Goal: Information Seeking & Learning: Learn about a topic

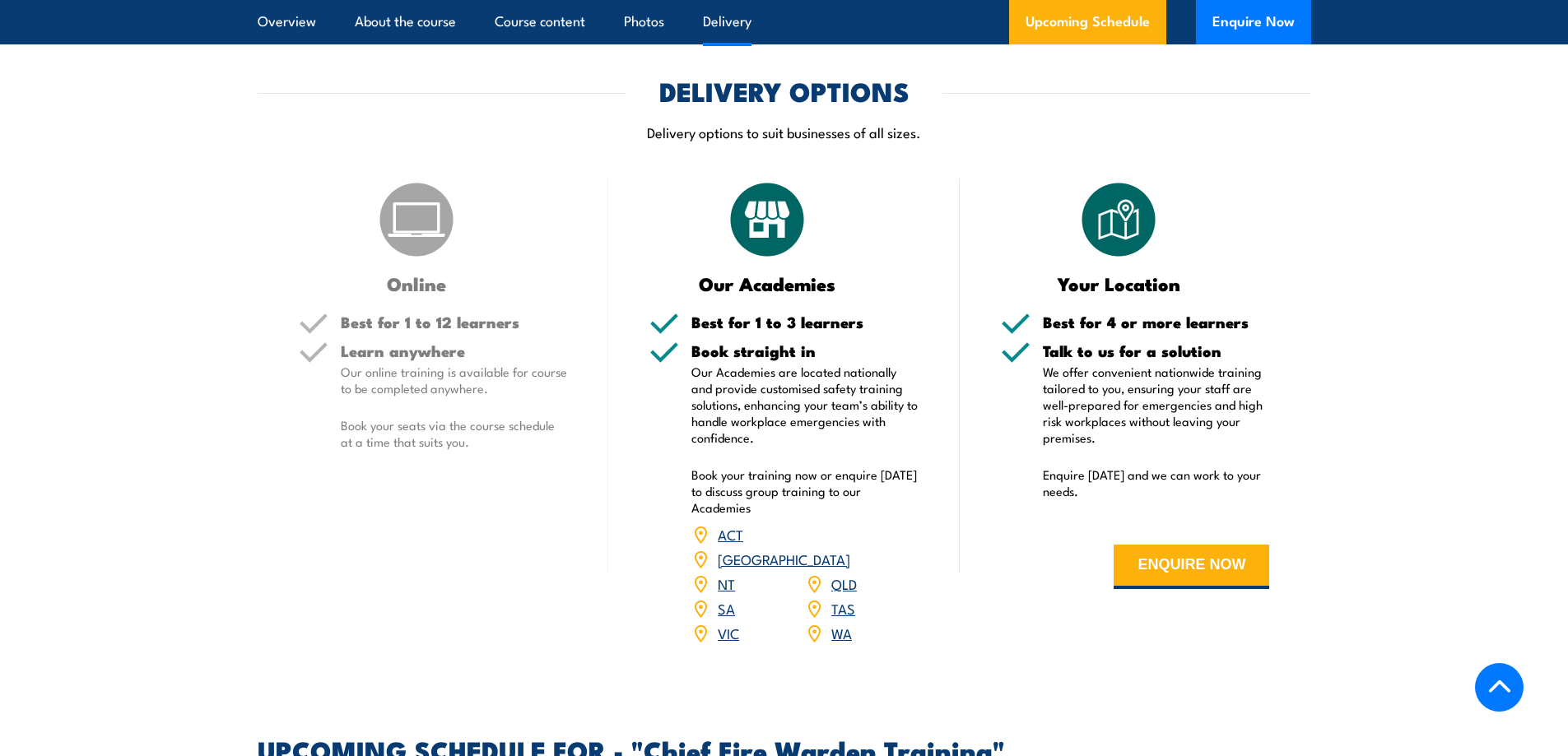
scroll to position [1563, 0]
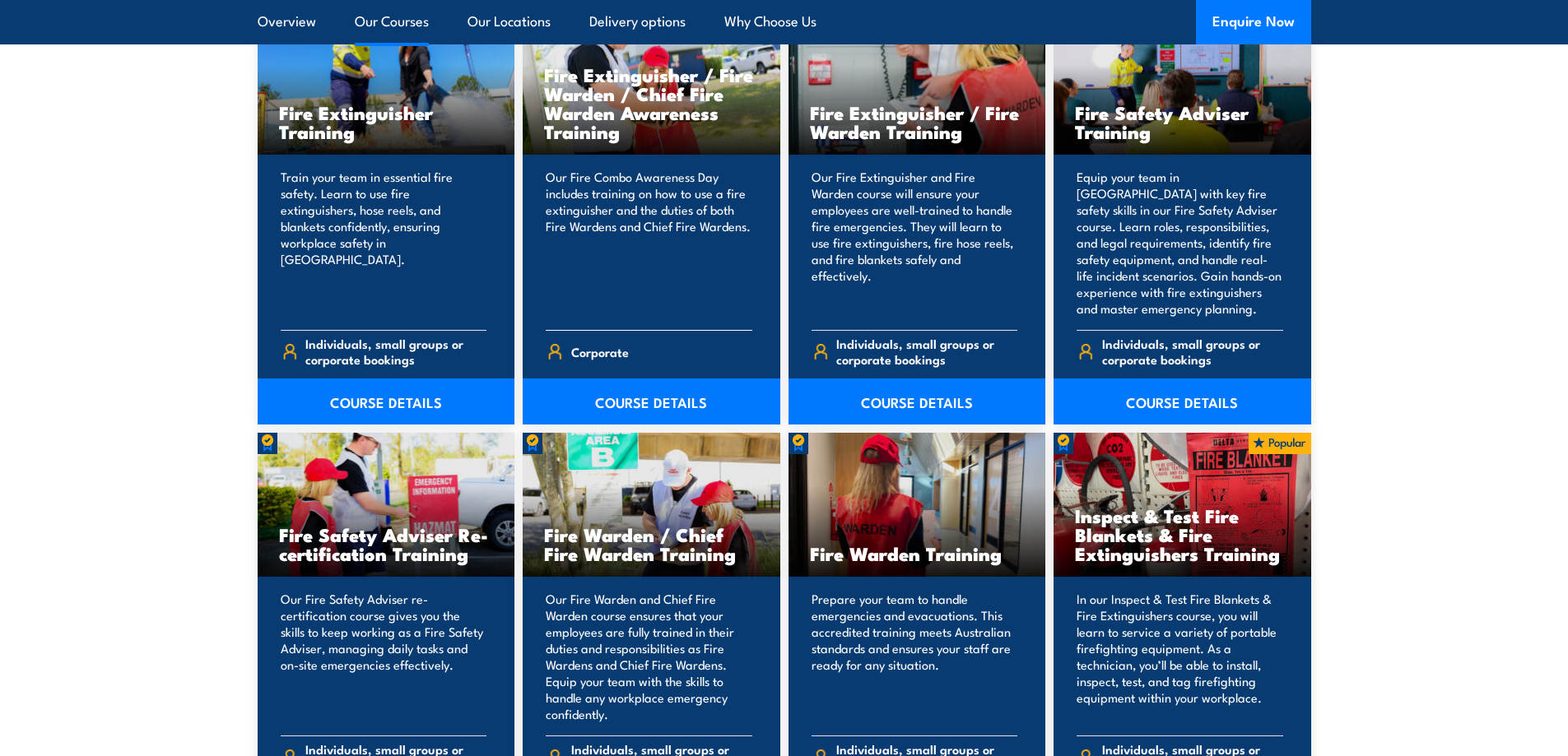
scroll to position [1892, 0]
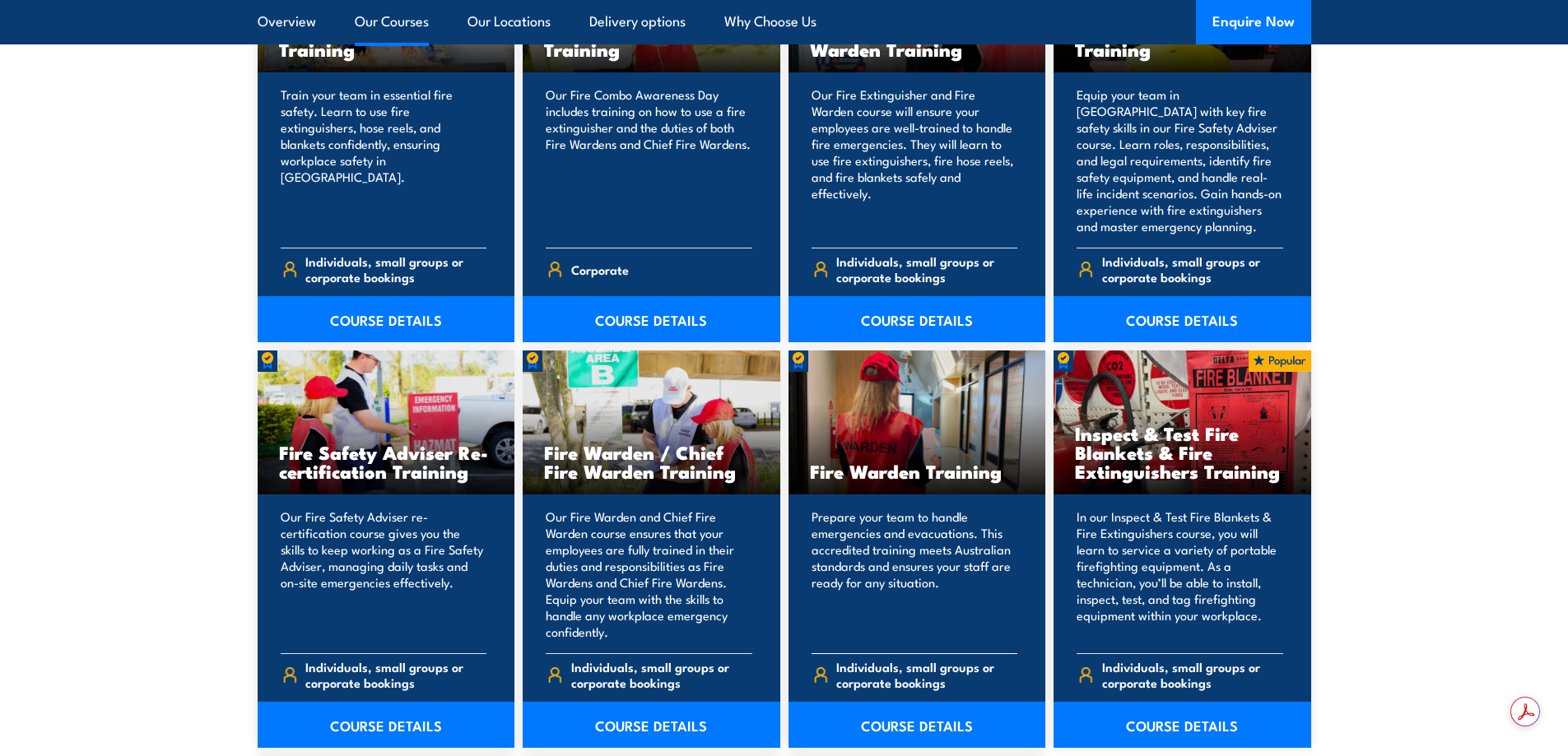
drag, startPoint x: 925, startPoint y: 729, endPoint x: 889, endPoint y: 698, distance: 47.5
click at [925, 728] on link "COURSE DETAILS" at bounding box center [917, 724] width 258 height 46
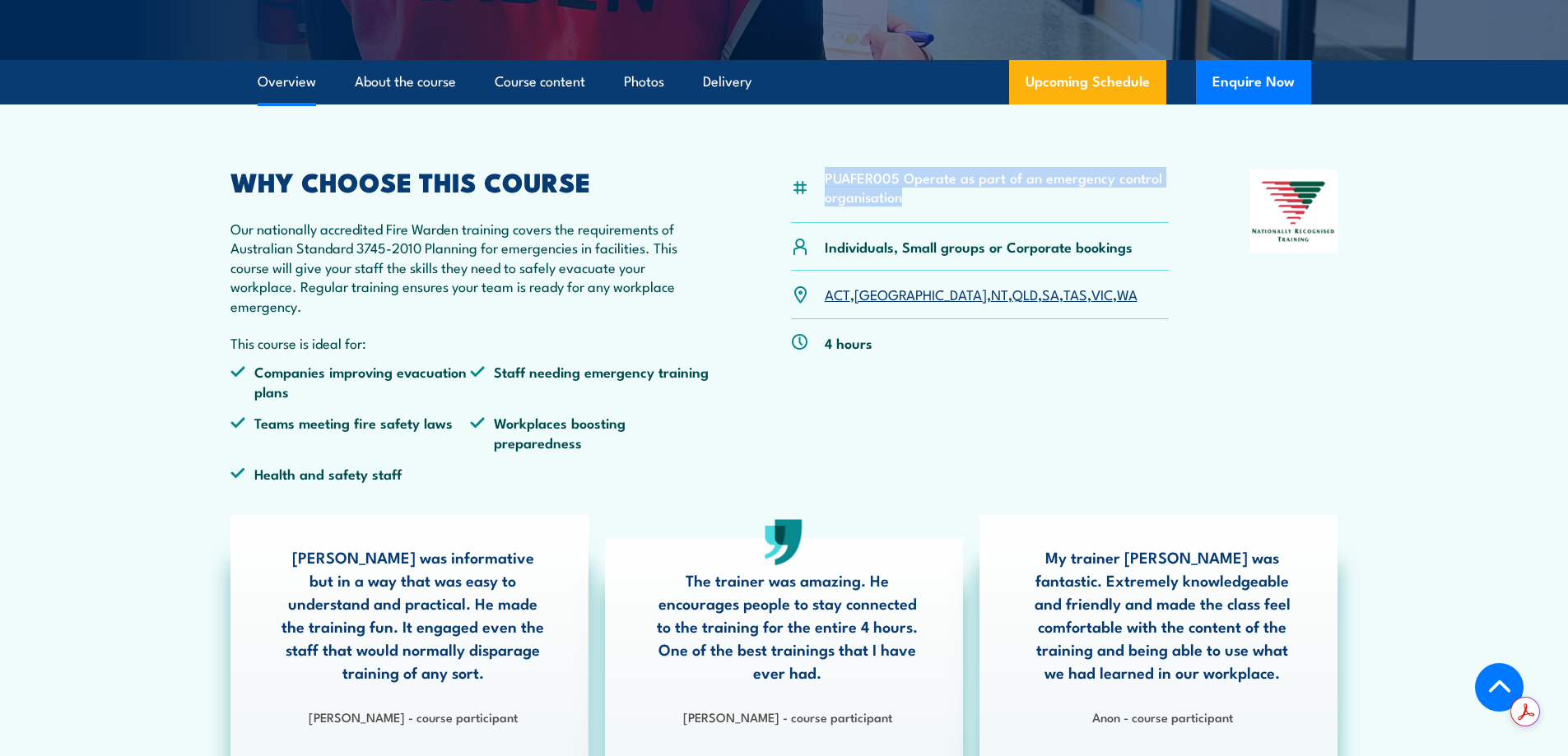
drag, startPoint x: 910, startPoint y: 197, endPoint x: 826, endPoint y: 177, distance: 86.3
click at [826, 177] on li "PUAFER005 Operate as part of an emergency control organisation" at bounding box center [996, 187] width 345 height 39
copy li "PUAFER005 Operate as part of an emergency control organisation"
drag, startPoint x: 937, startPoint y: 295, endPoint x: 912, endPoint y: 295, distance: 25.0
click at [1012, 295] on link "QLD" at bounding box center [1024, 294] width 26 height 19
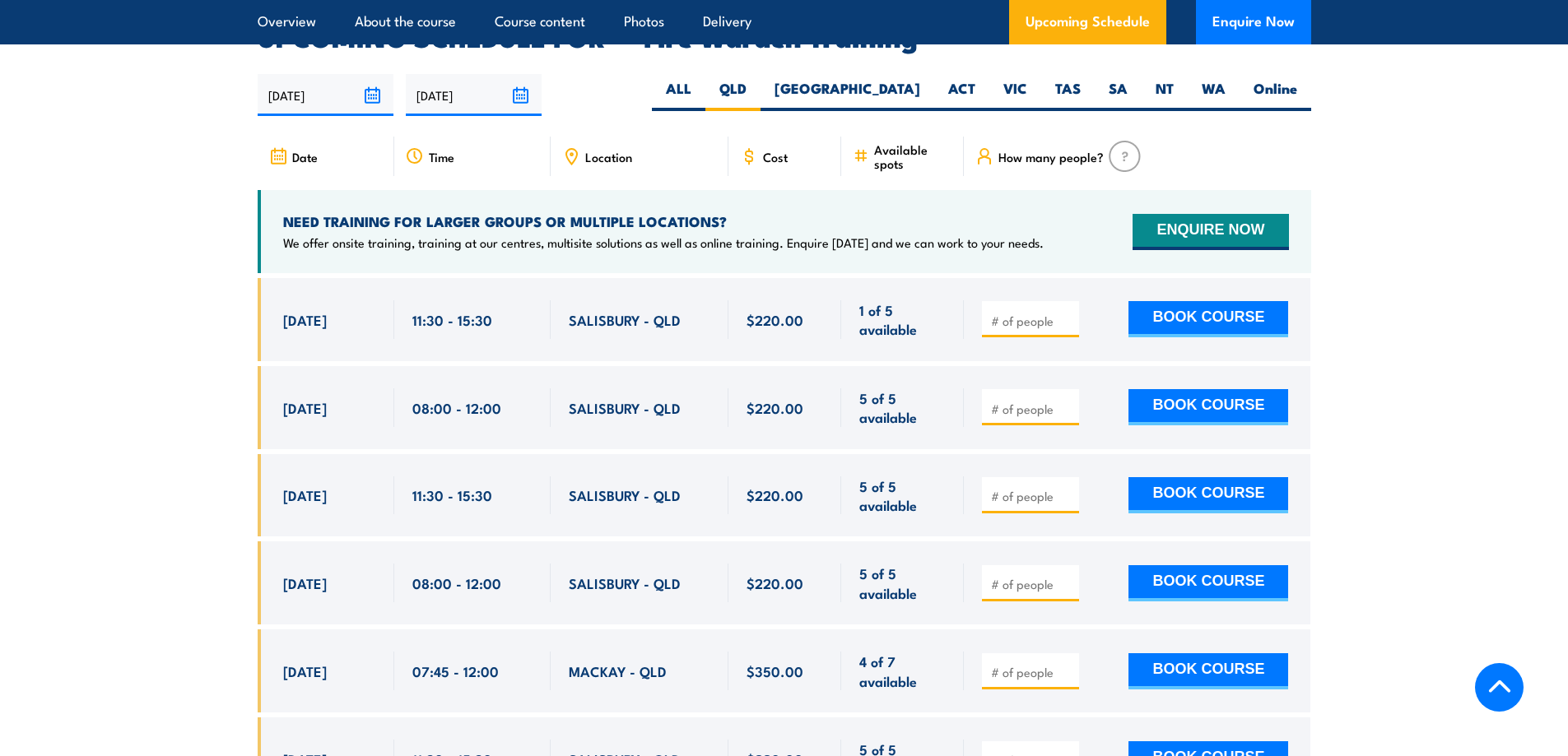
click at [597, 150] on span "Location" at bounding box center [608, 157] width 47 height 14
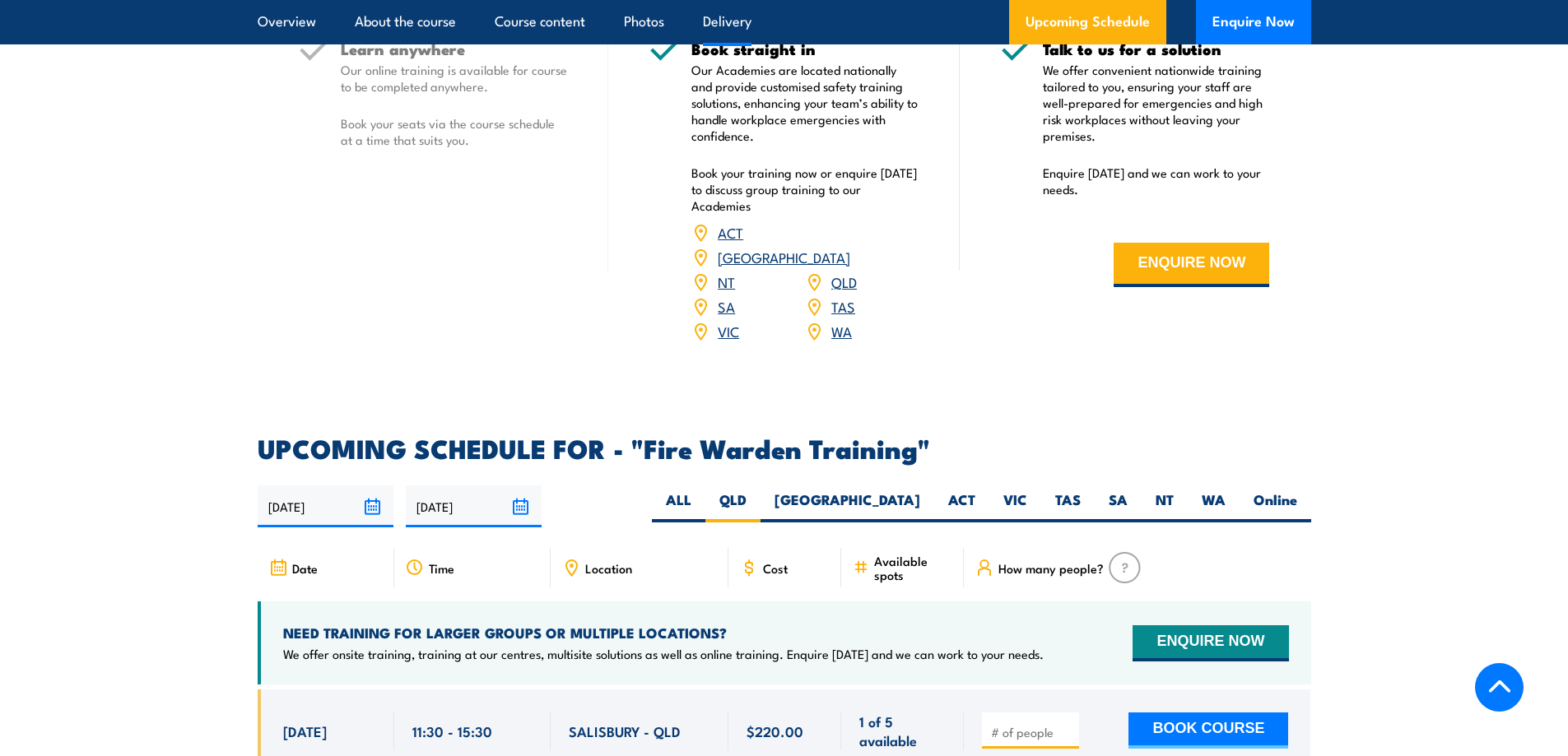
click at [843, 272] on link "QLD" at bounding box center [844, 281] width 26 height 19
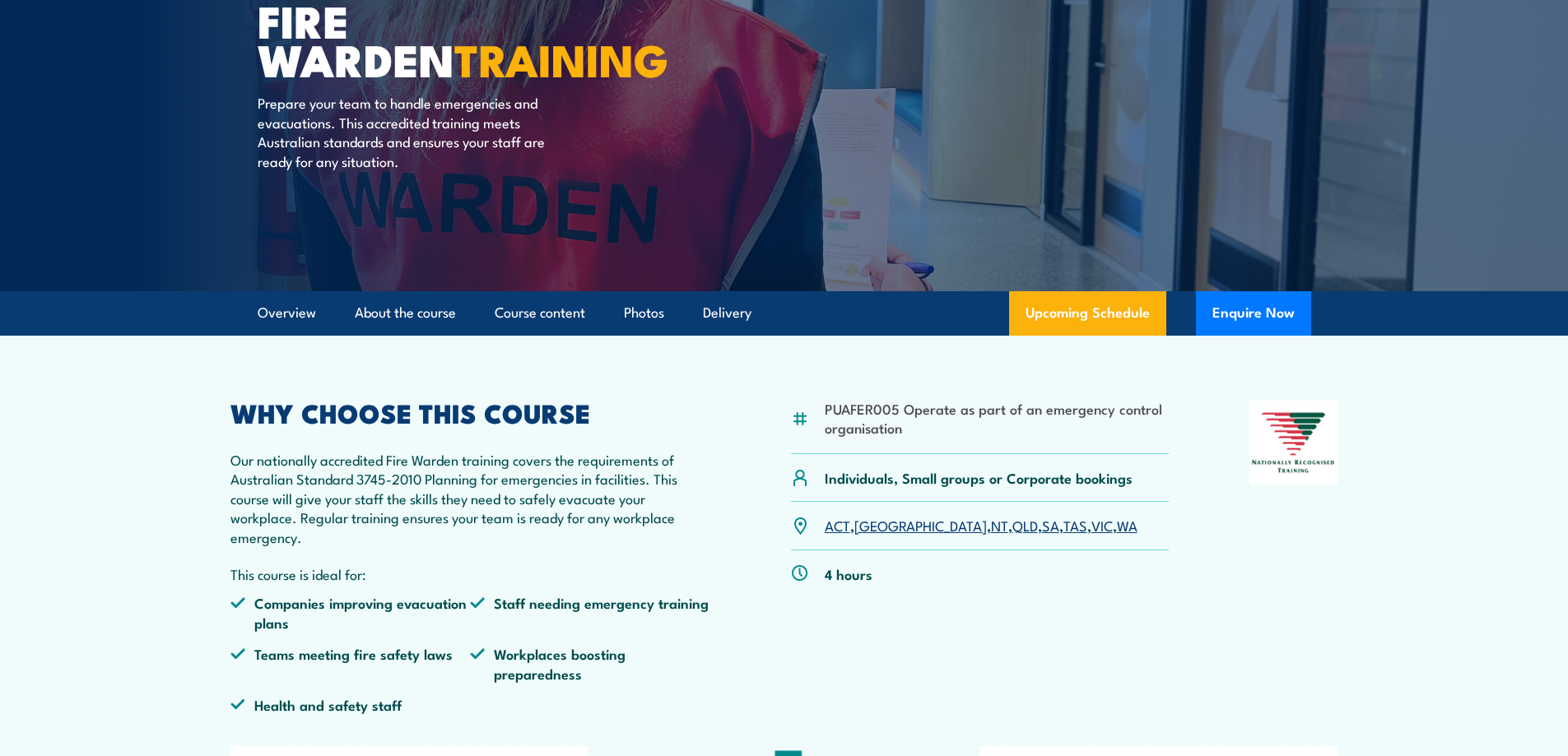
scroll to position [0, 0]
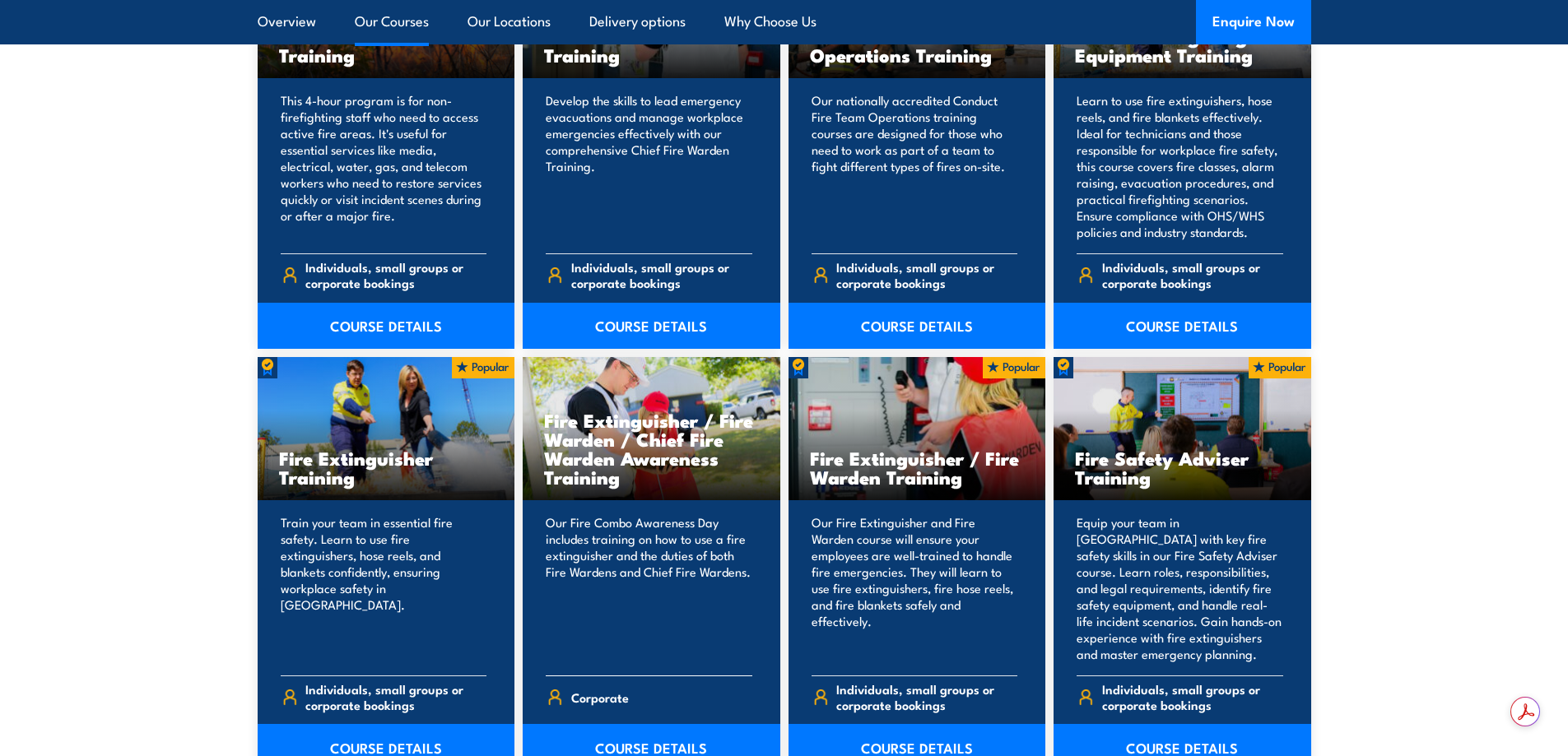
scroll to position [1217, 0]
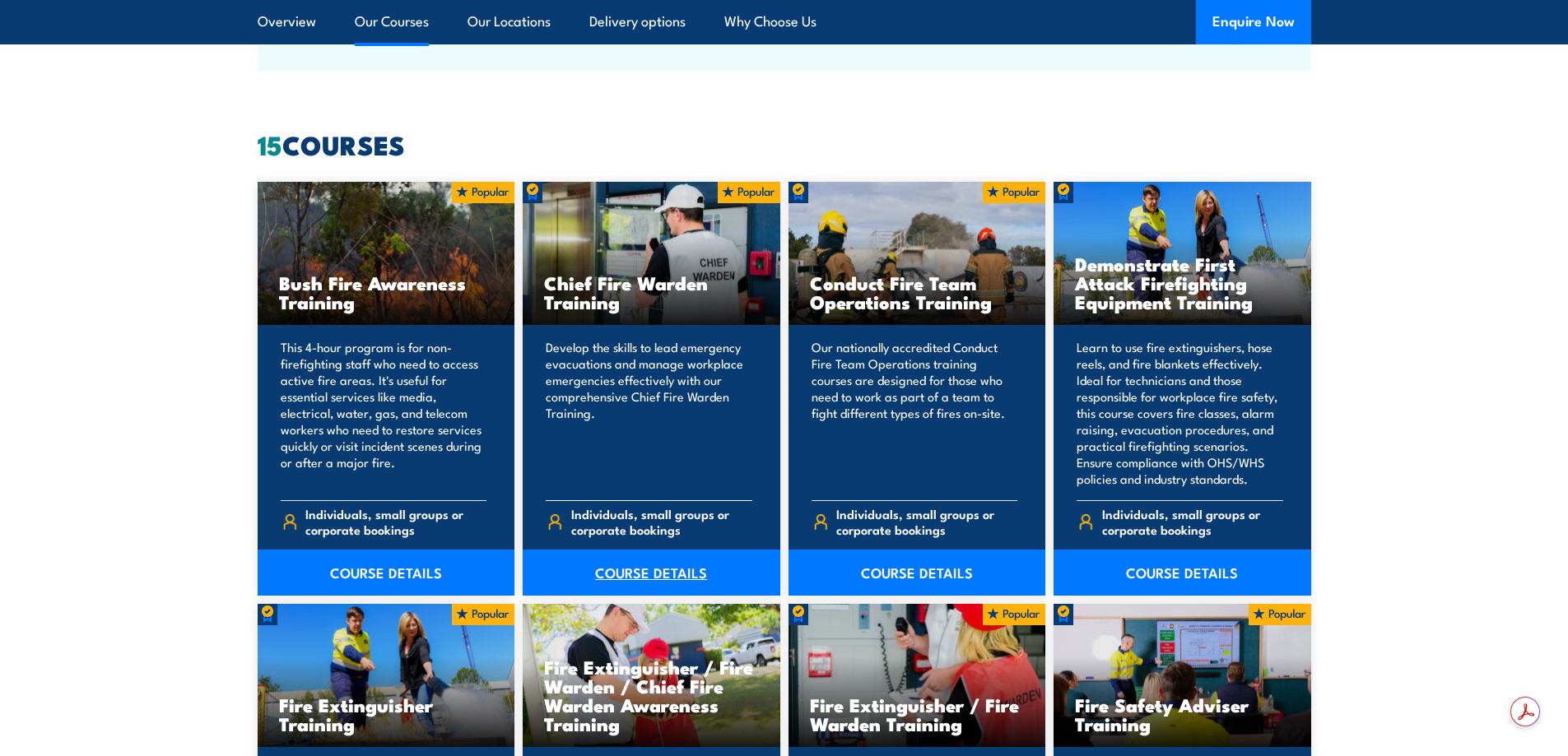
click at [614, 566] on link "COURSE DETAILS" at bounding box center [651, 573] width 258 height 46
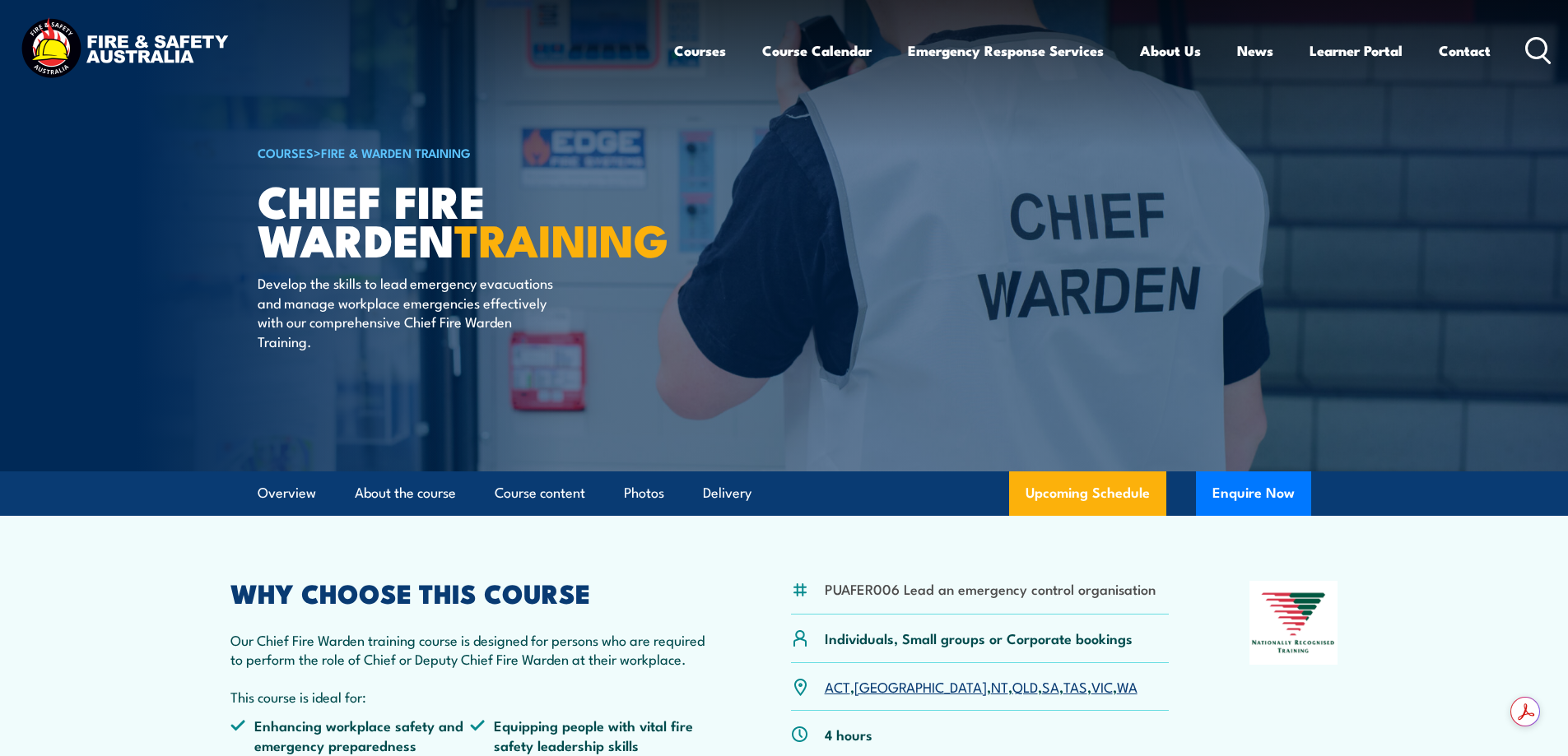
scroll to position [82, 0]
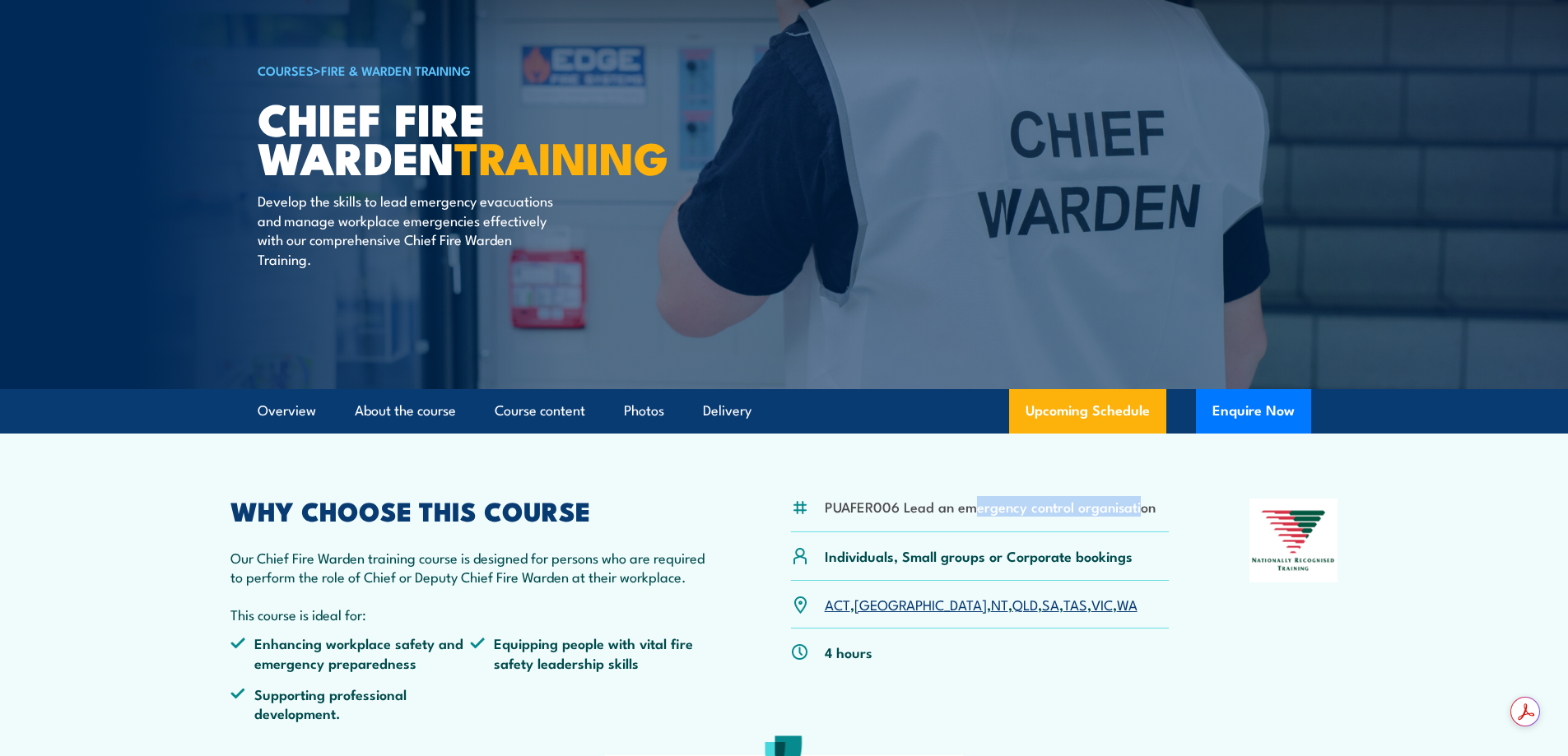
drag, startPoint x: 1130, startPoint y: 504, endPoint x: 972, endPoint y: 503, distance: 158.0
click at [972, 503] on li "PUAFER006 Lead an emergency control organisation" at bounding box center [989, 505] width 331 height 19
drag, startPoint x: 1159, startPoint y: 510, endPoint x: 827, endPoint y: 505, distance: 332.0
click at [827, 505] on div "PUAFER006 Lead an emergency control organisation" at bounding box center [979, 515] width 379 height 34
copy li "PUAFER006 Lead an emergency control organisation"
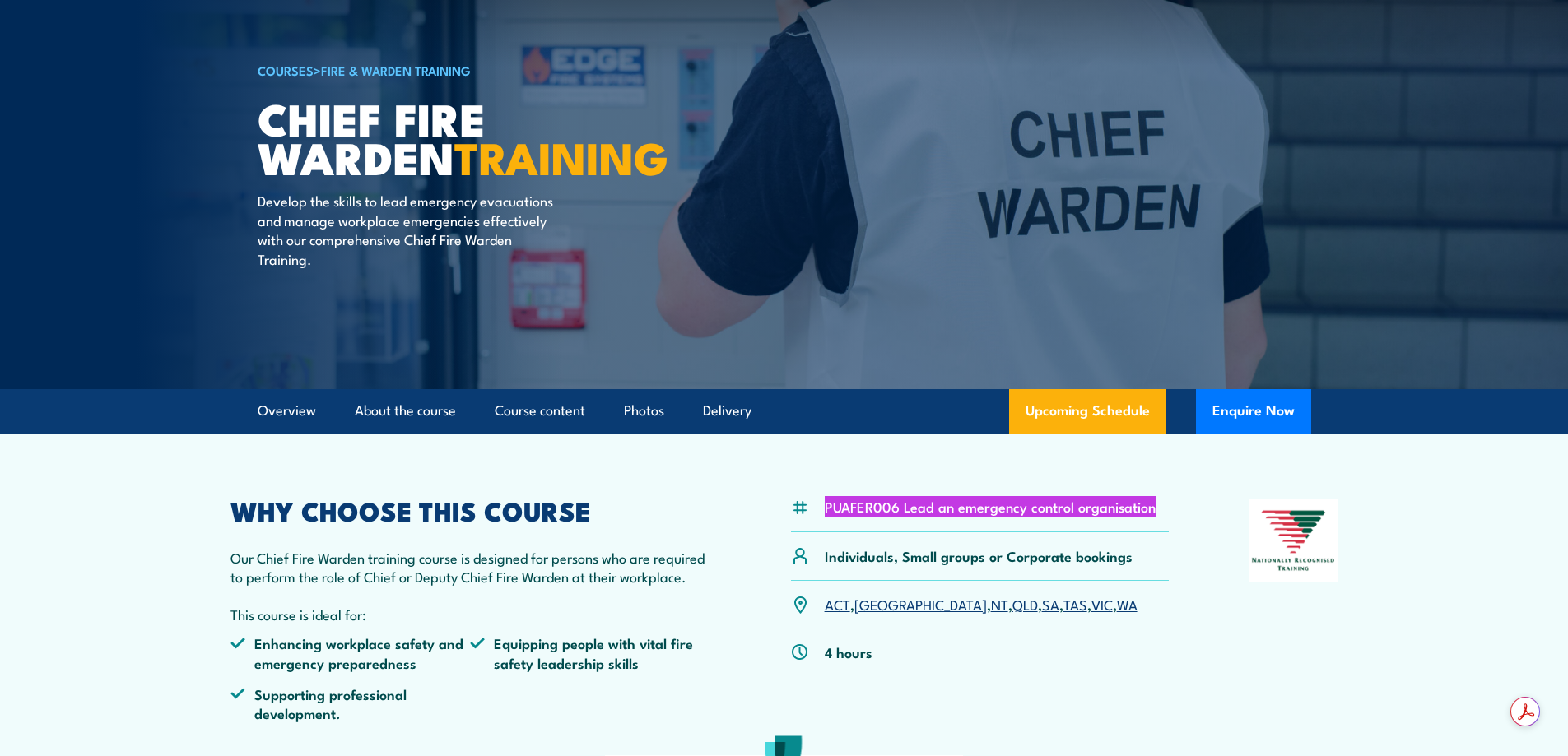
scroll to position [0, 0]
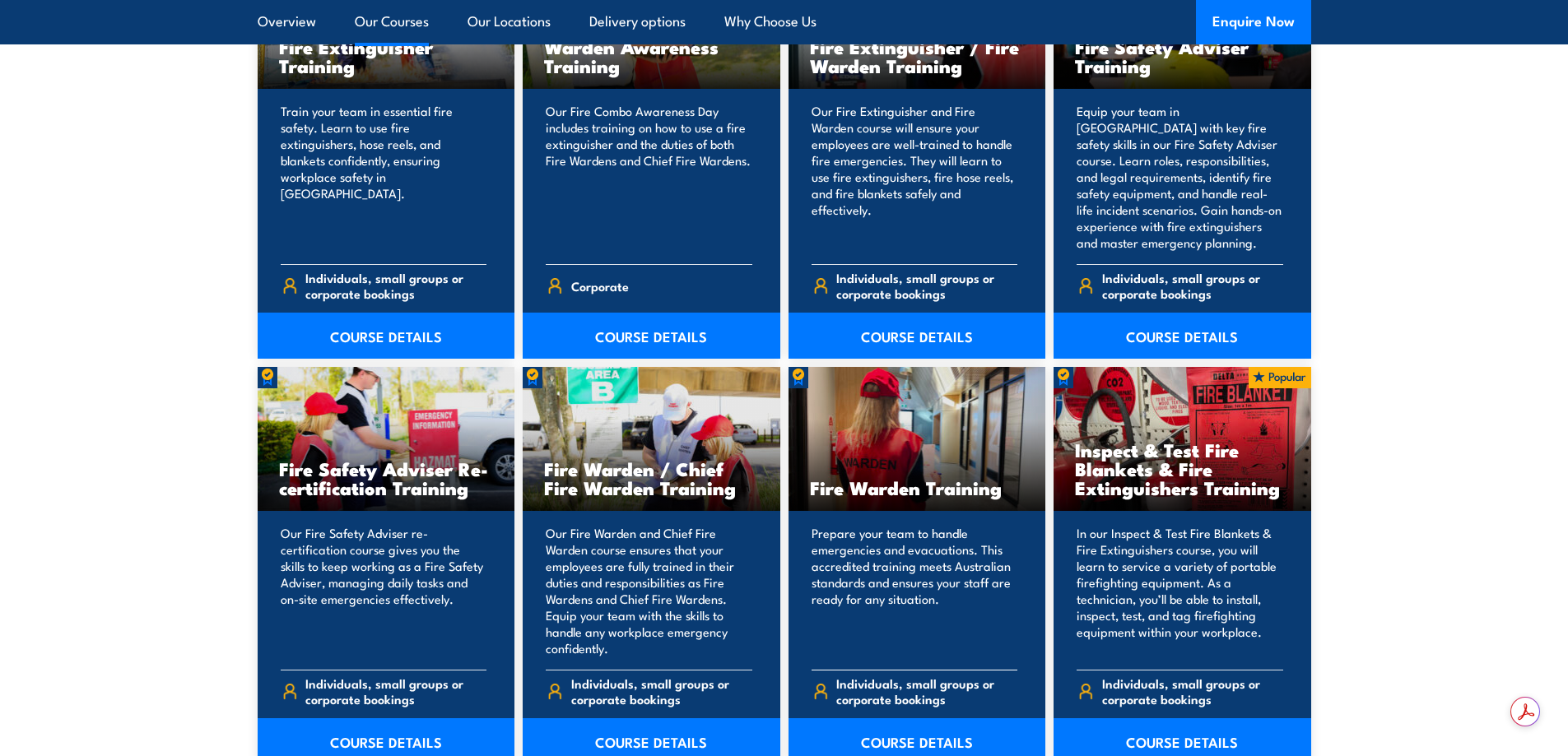
scroll to position [2122, 0]
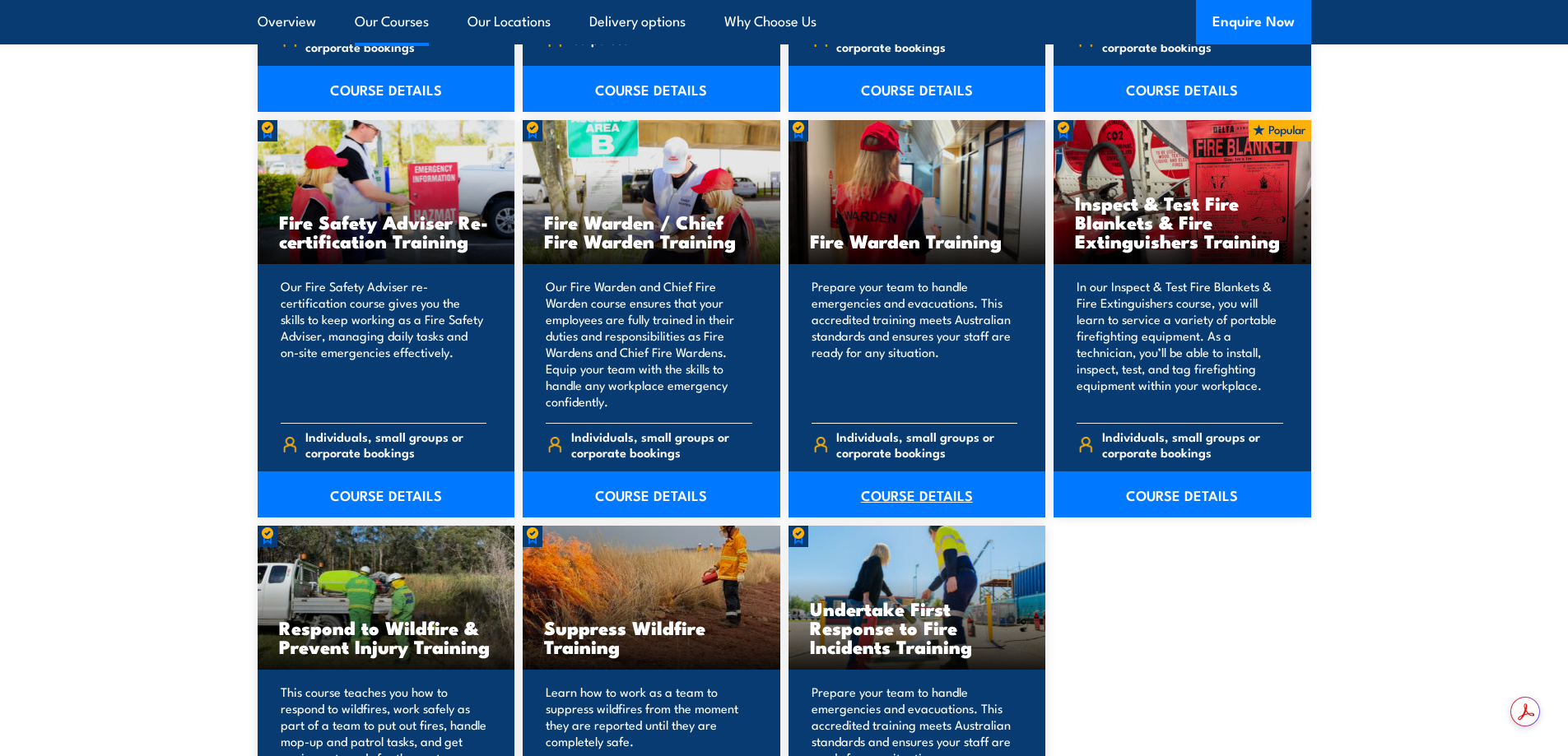
click at [913, 494] on link "COURSE DETAILS" at bounding box center [917, 494] width 258 height 46
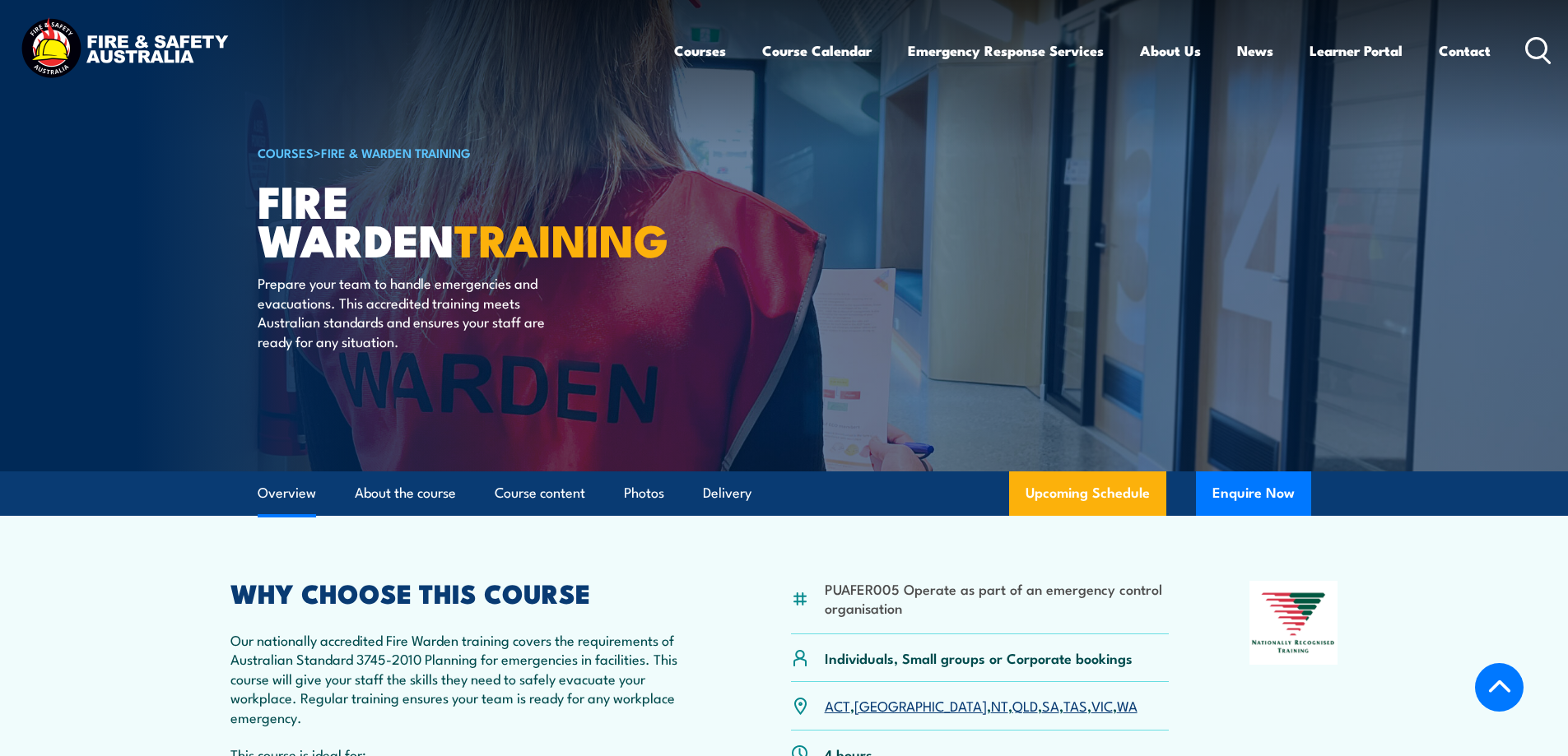
scroll to position [494, 0]
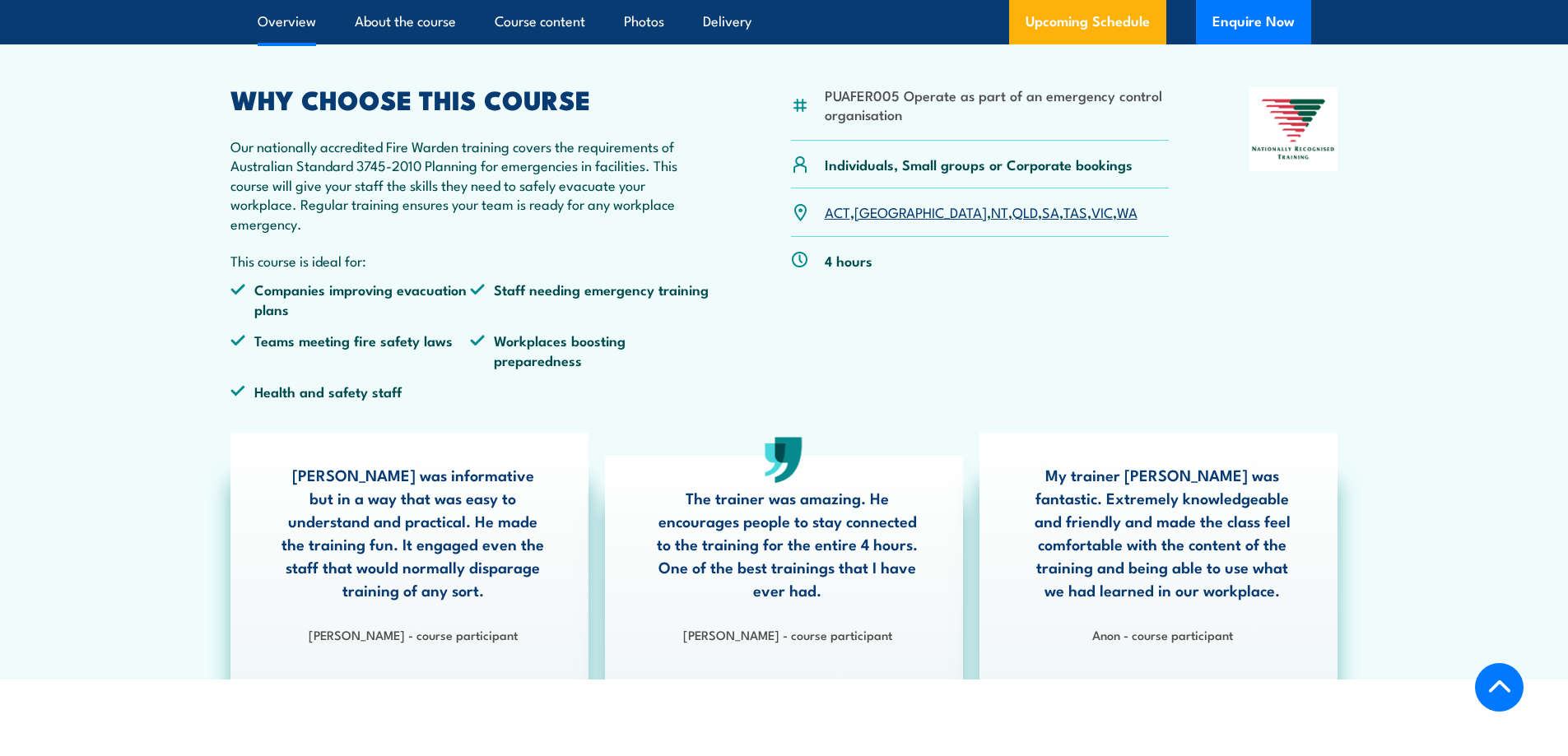
click at [1012, 213] on link "QLD" at bounding box center [1024, 211] width 26 height 19
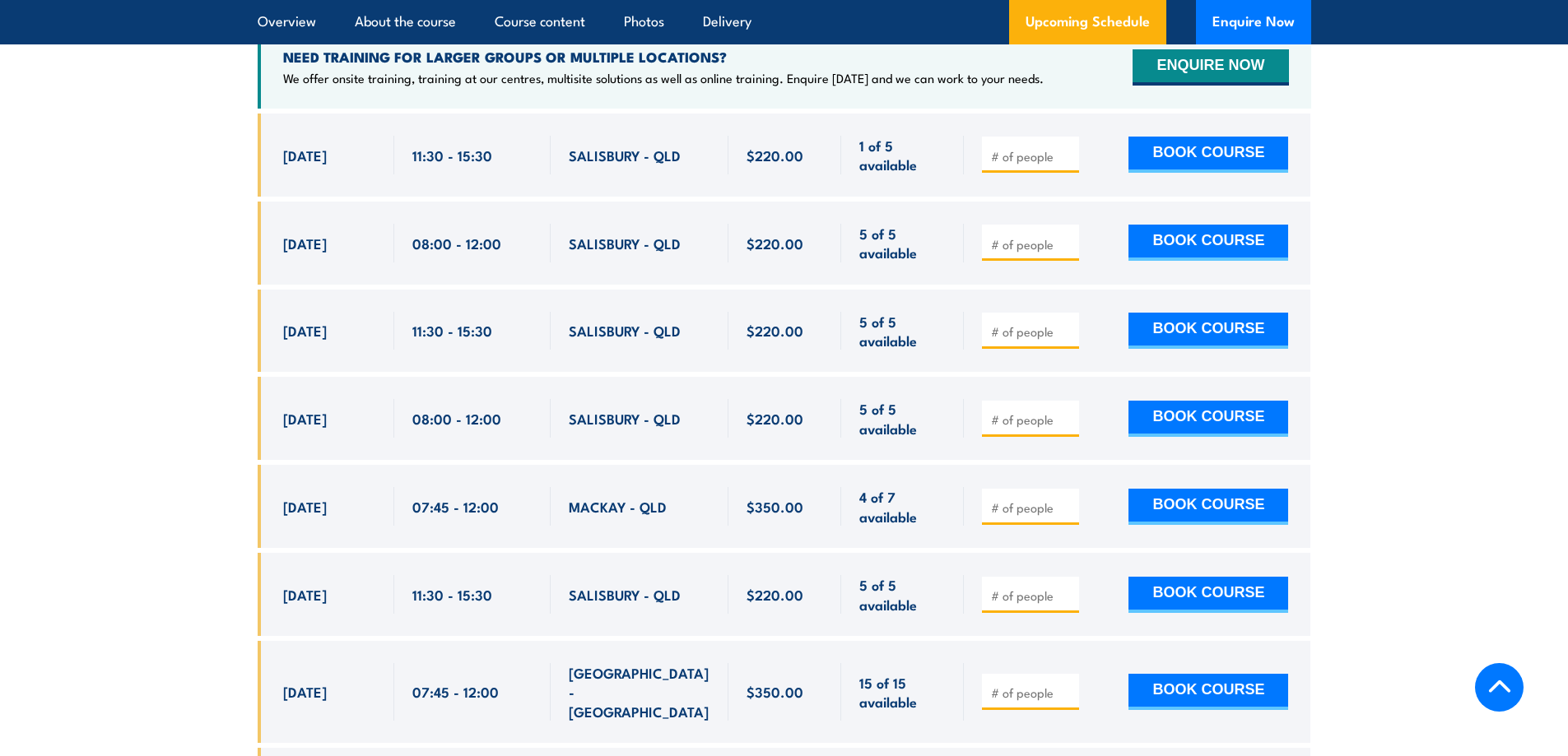
scroll to position [2977, 0]
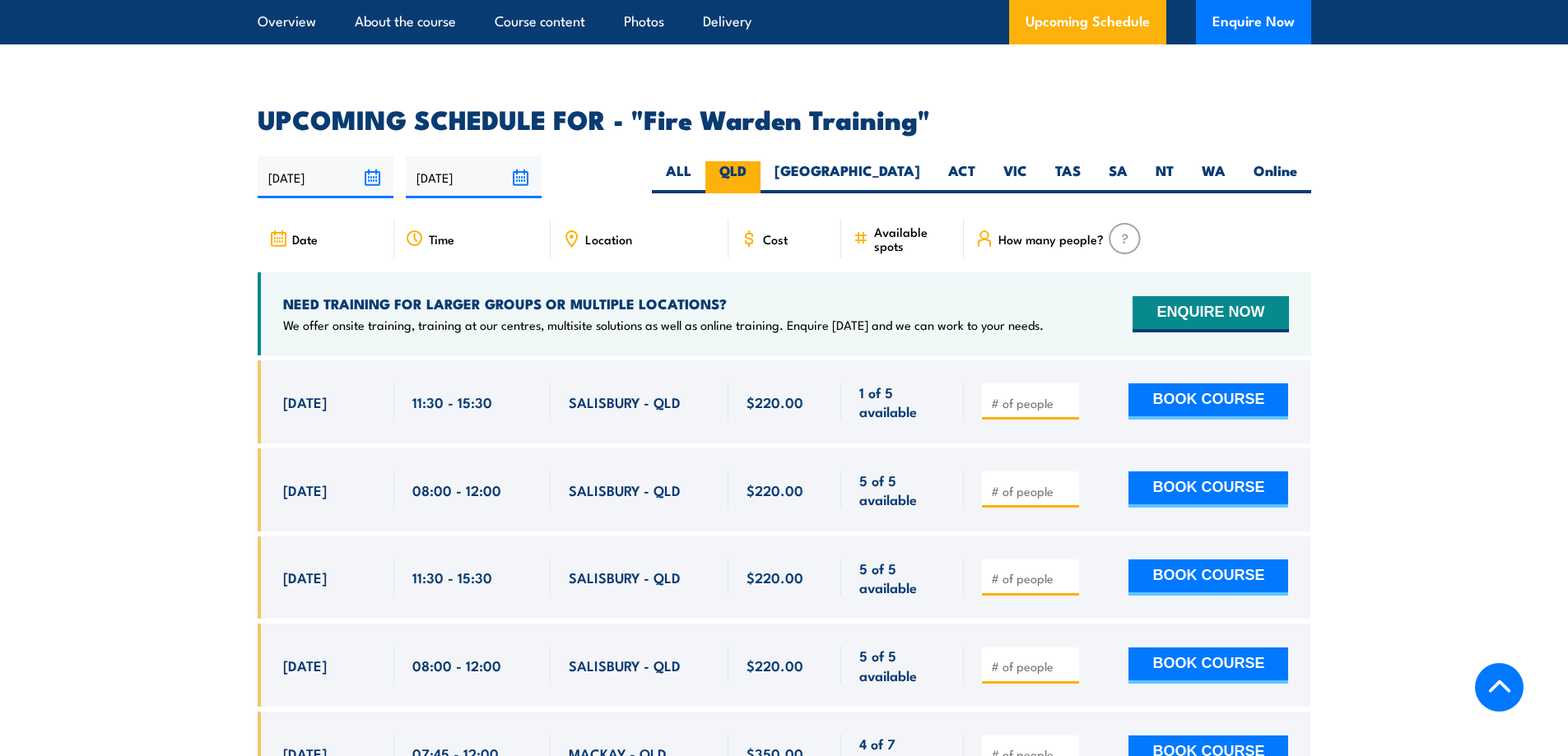
click at [761, 161] on label "QLD" at bounding box center [732, 177] width 55 height 32
click at [757, 161] on input "QLD" at bounding box center [752, 167] width 11 height 11
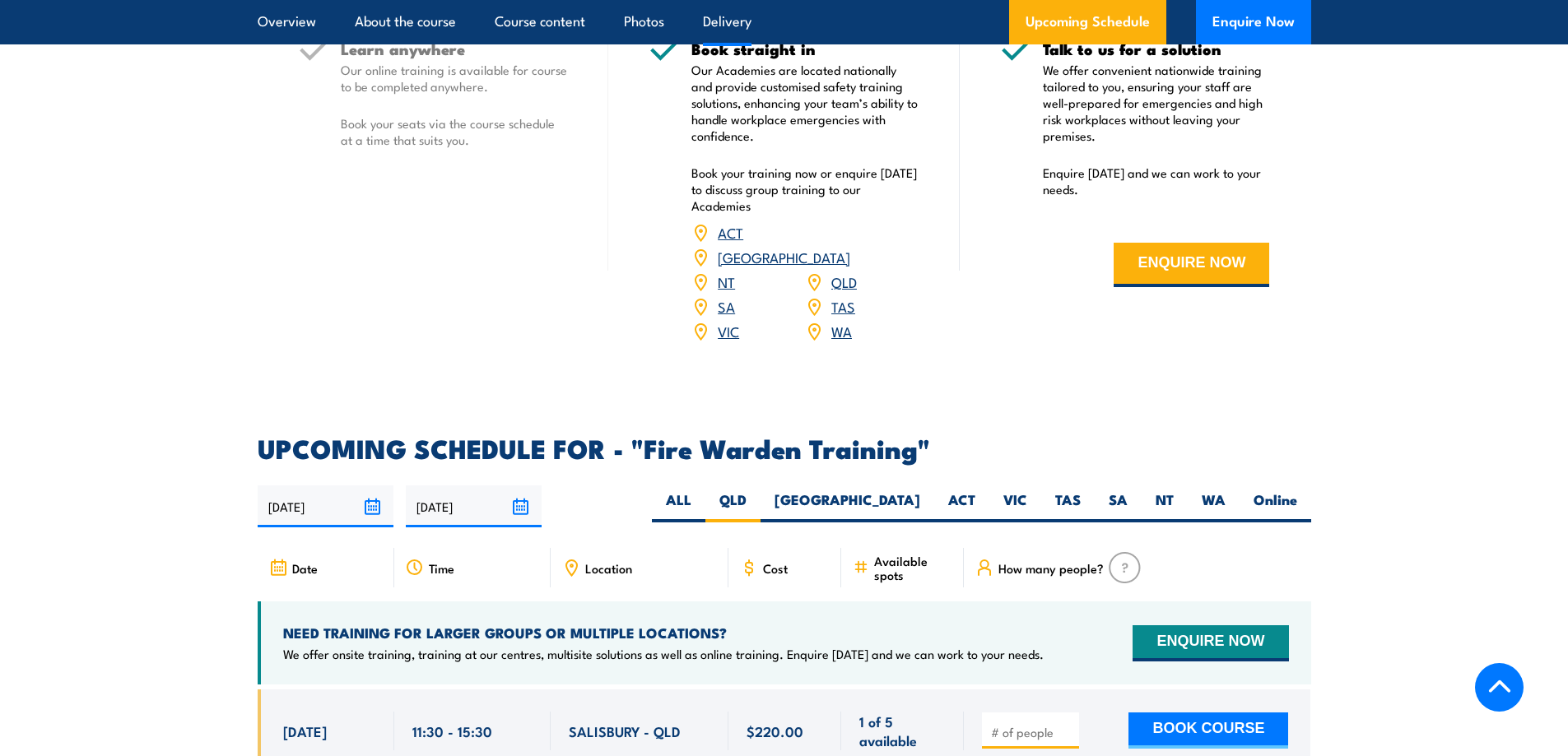
scroll to position [1990, 0]
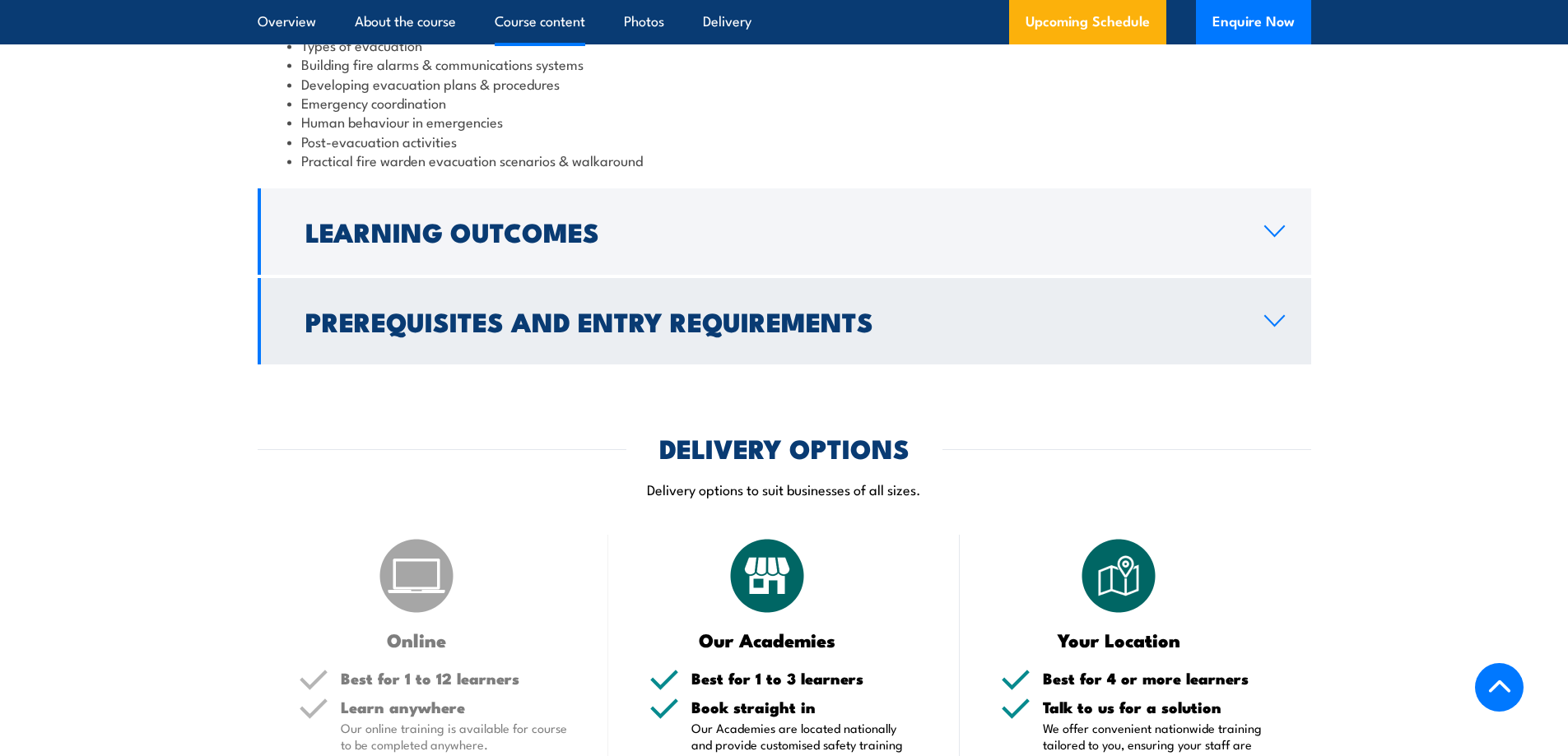
click at [599, 318] on h2 "Prerequisites and Entry Requirements" at bounding box center [771, 321] width 933 height 23
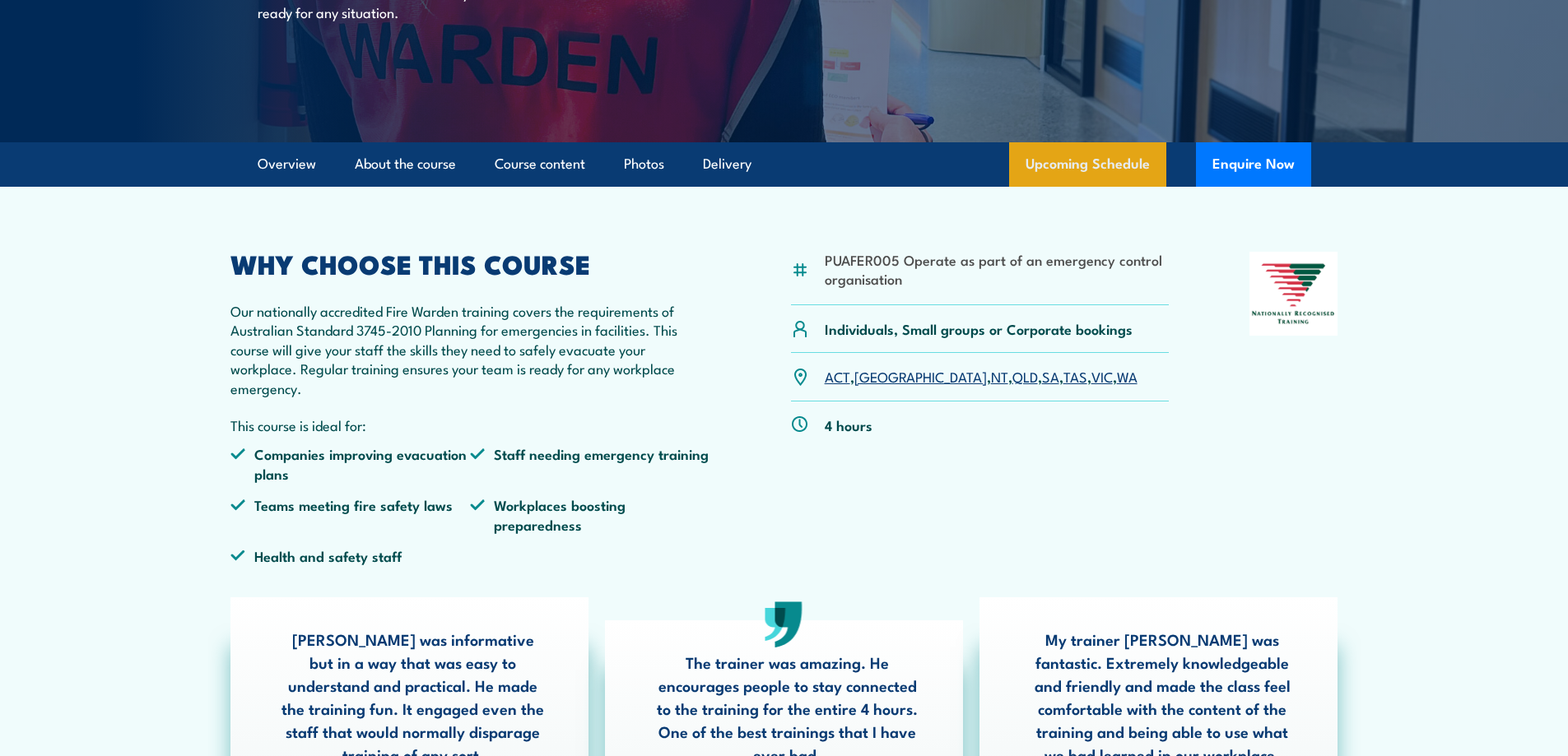
scroll to position [0, 0]
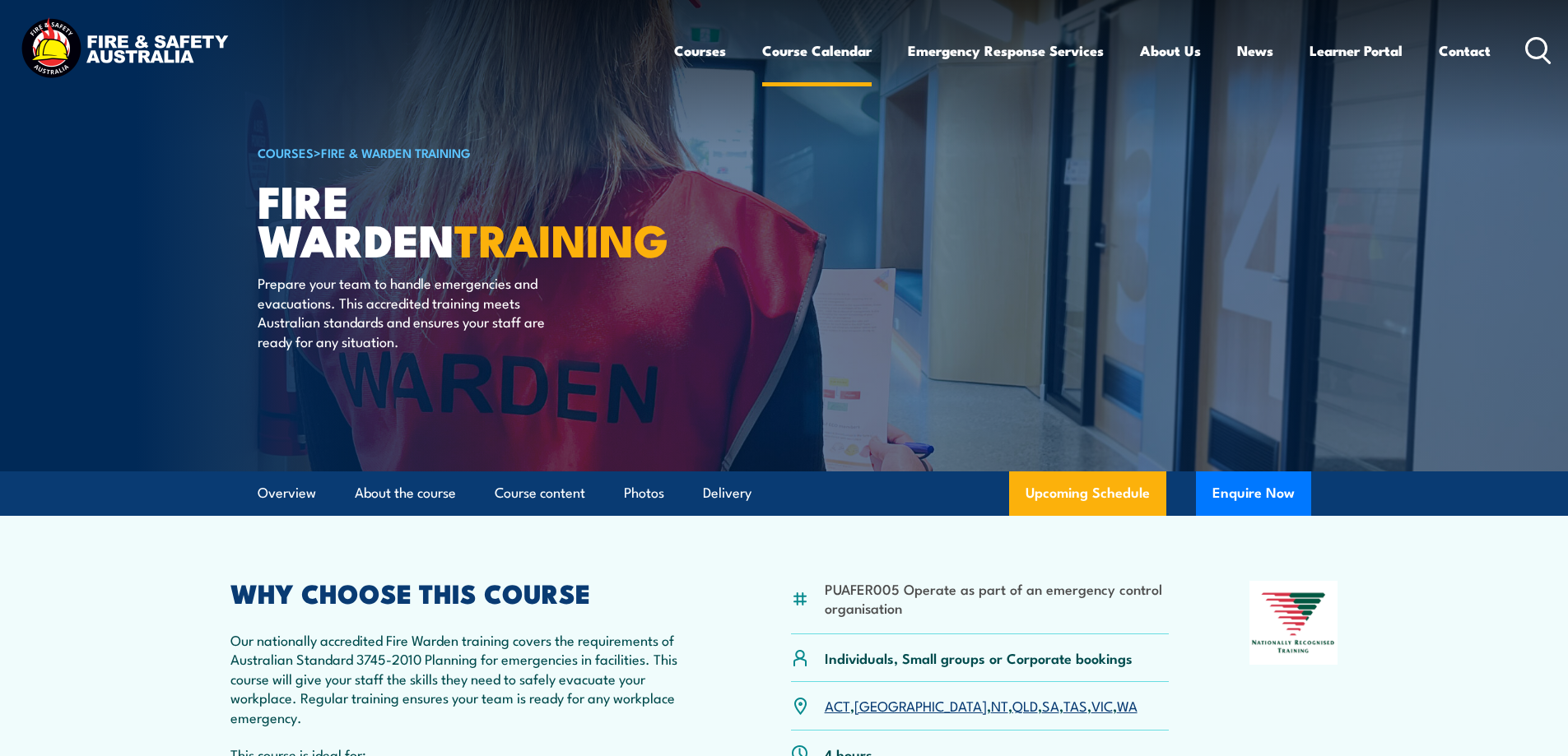
click at [811, 55] on link "Course Calendar" at bounding box center [817, 50] width 109 height 43
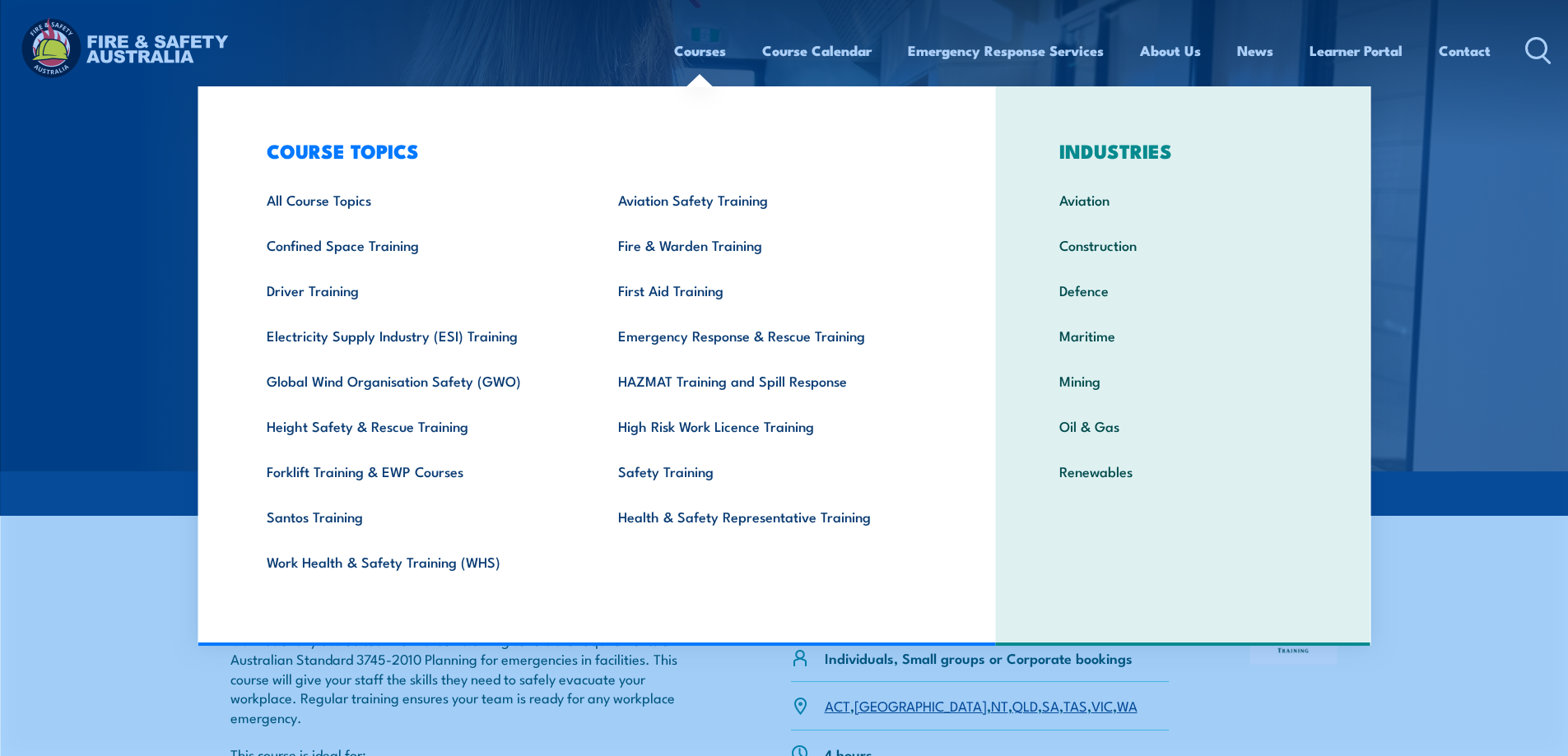
click at [707, 48] on link "Courses" at bounding box center [700, 50] width 52 height 43
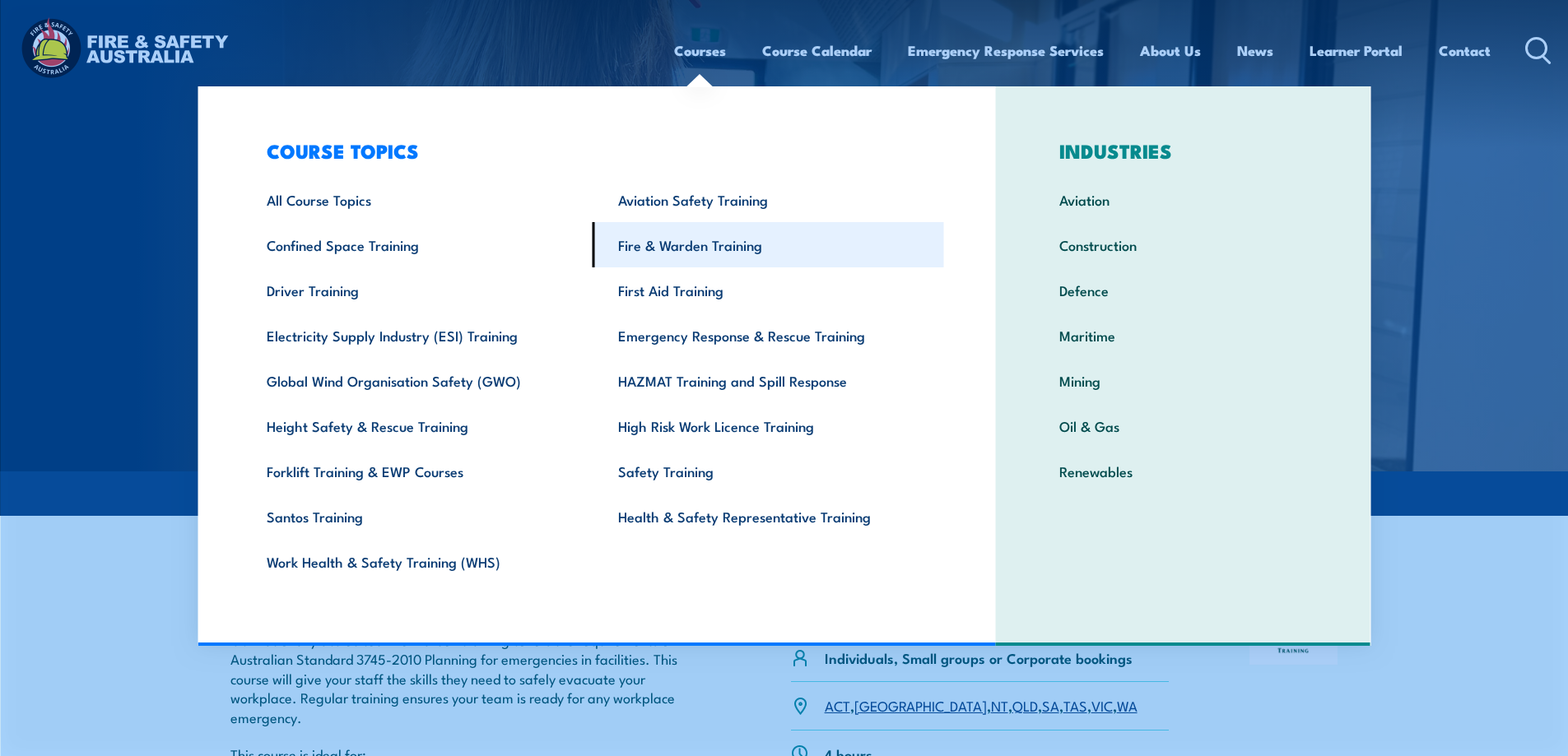
click at [679, 241] on link "Fire & Warden Training" at bounding box center [768, 244] width 351 height 45
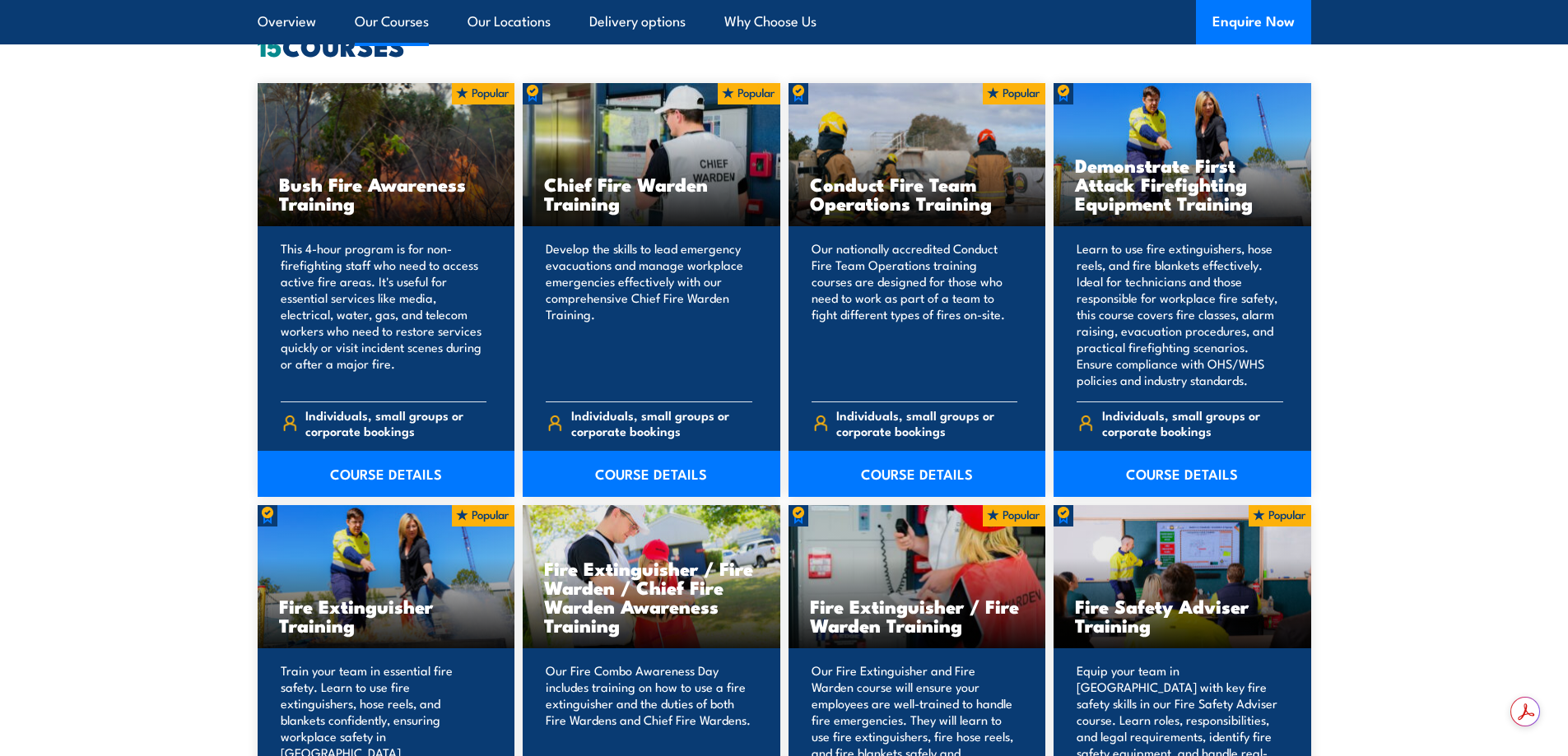
scroll to position [1398, 0]
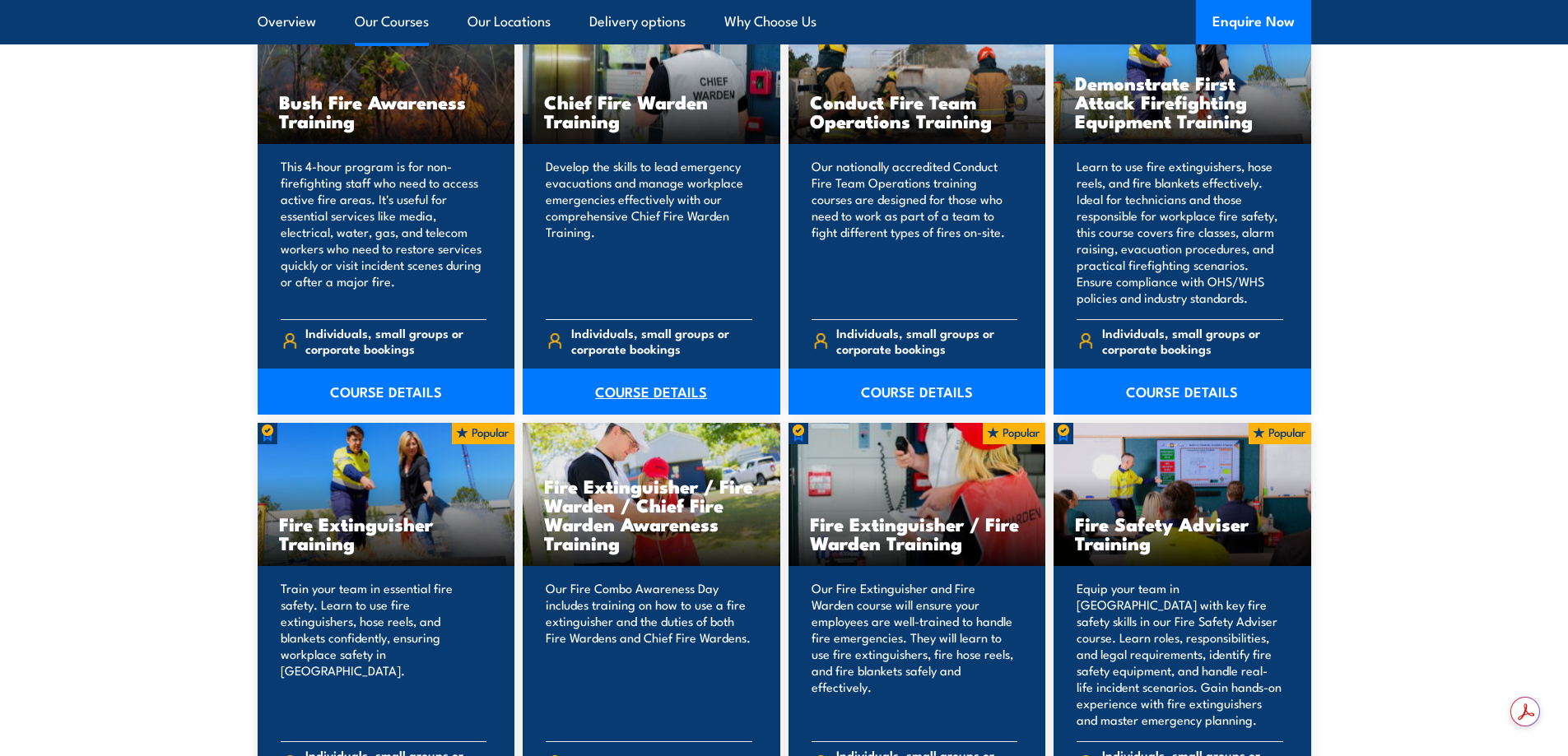
click at [626, 385] on link "COURSE DETAILS" at bounding box center [651, 392] width 258 height 46
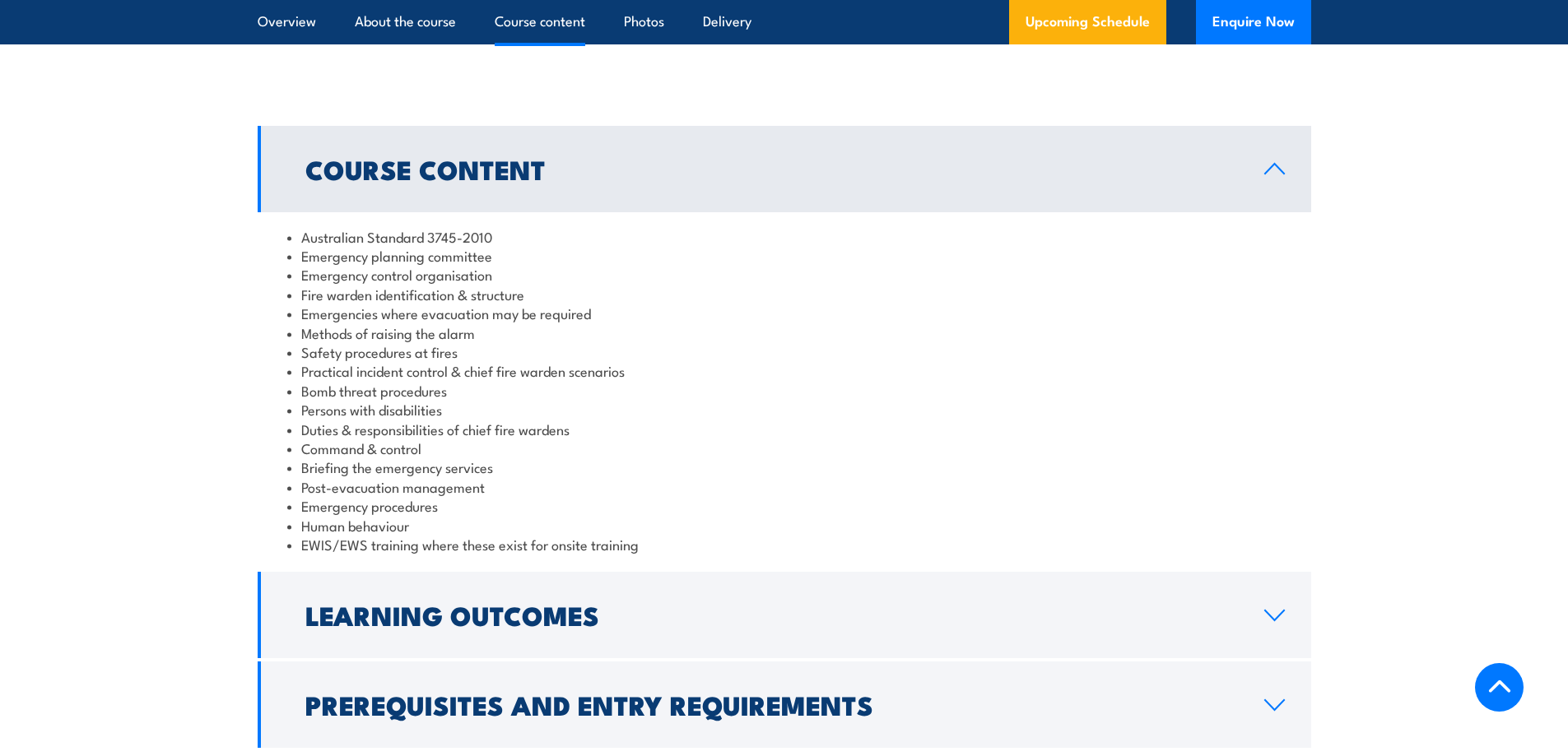
scroll to position [1974, 0]
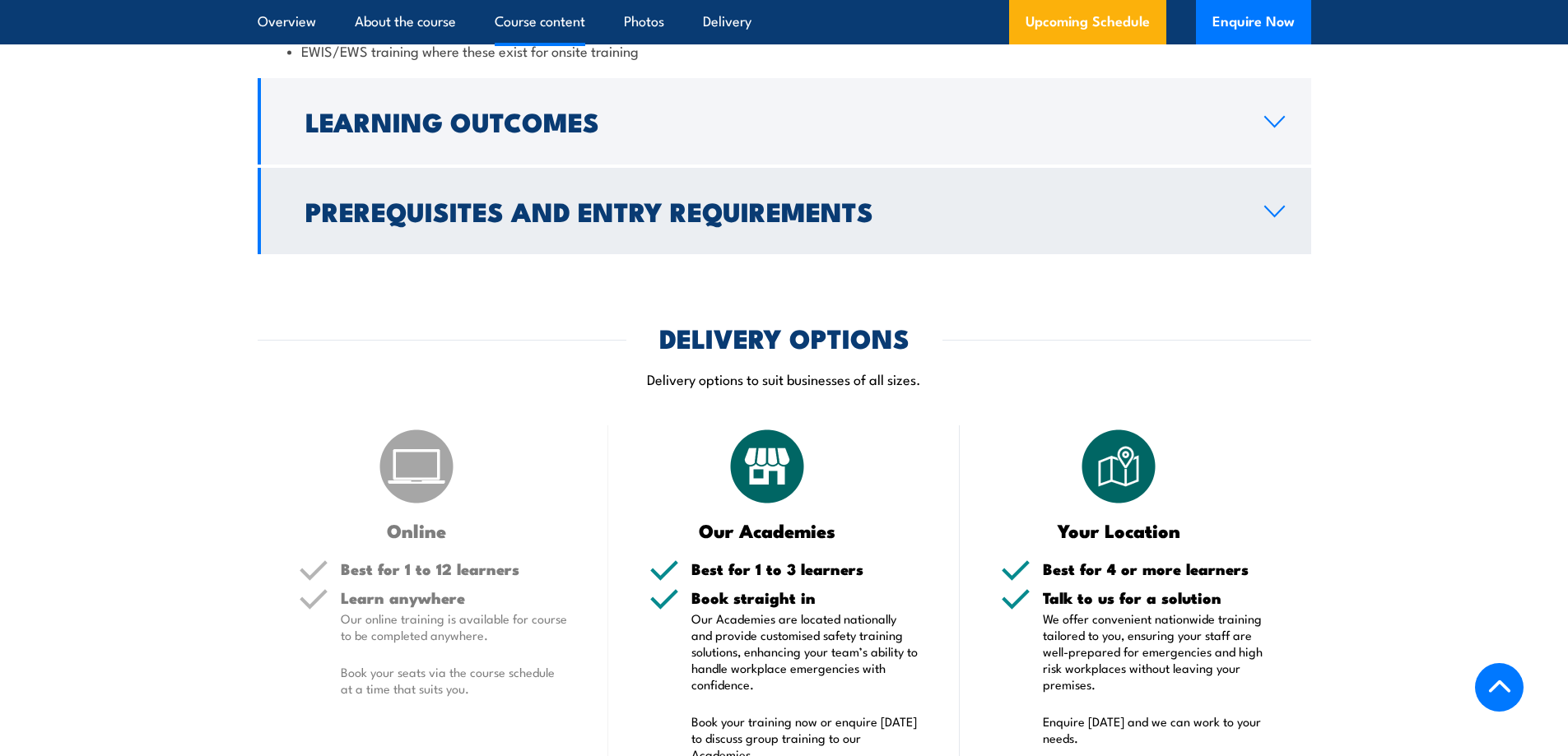
click at [589, 205] on h2 "Prerequisites and Entry Requirements" at bounding box center [771, 211] width 933 height 23
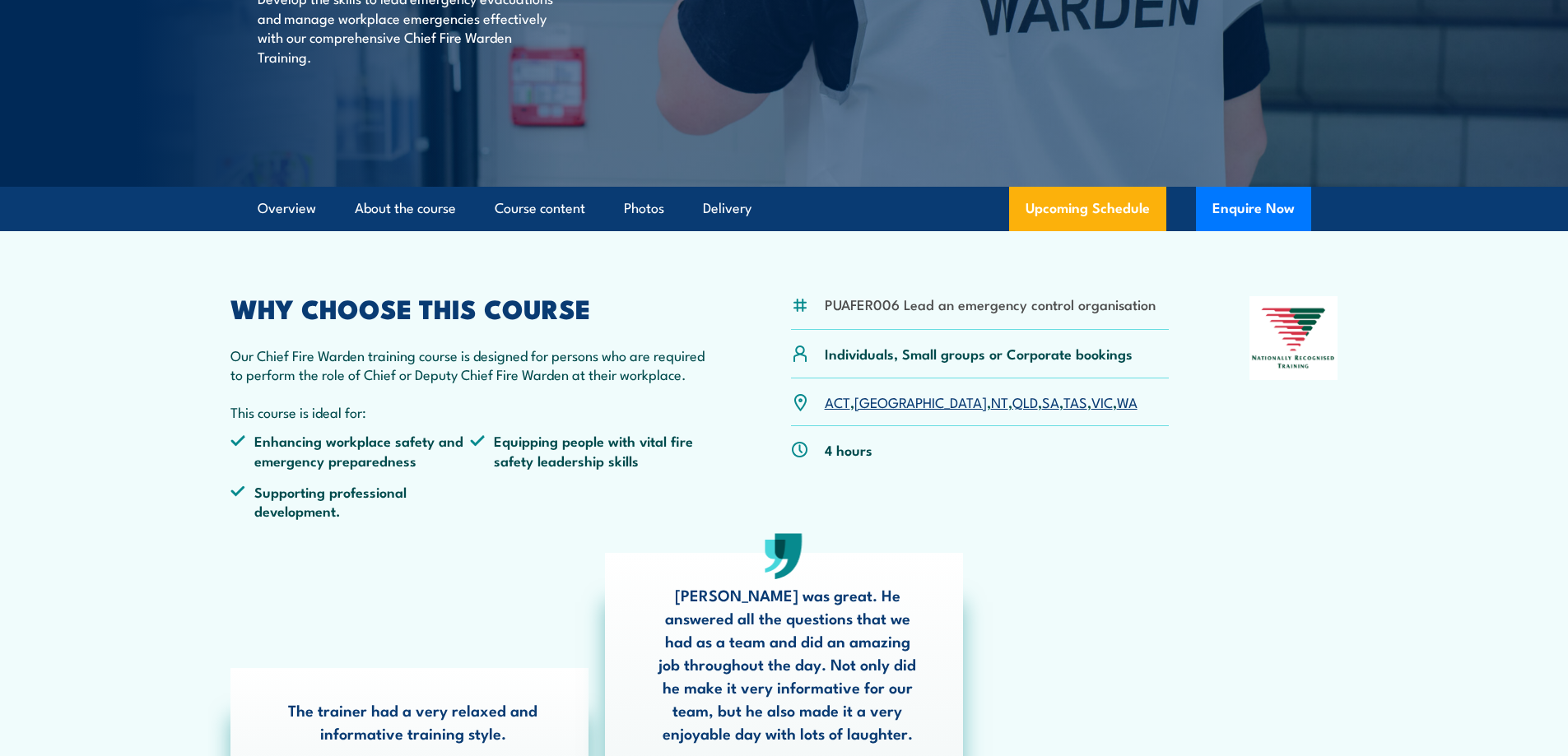
scroll to position [0, 0]
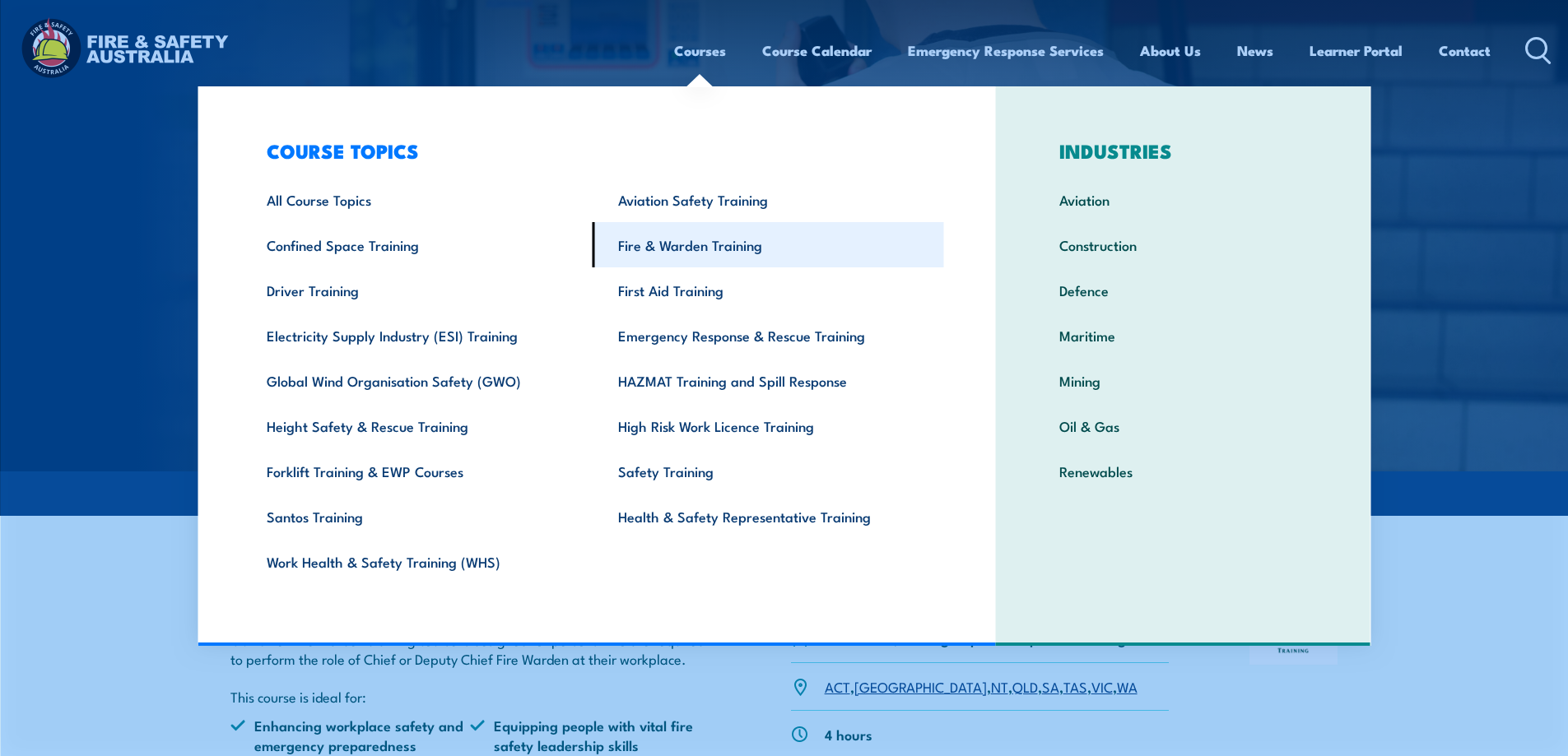
click at [661, 243] on link "Fire & Warden Training" at bounding box center [768, 244] width 351 height 45
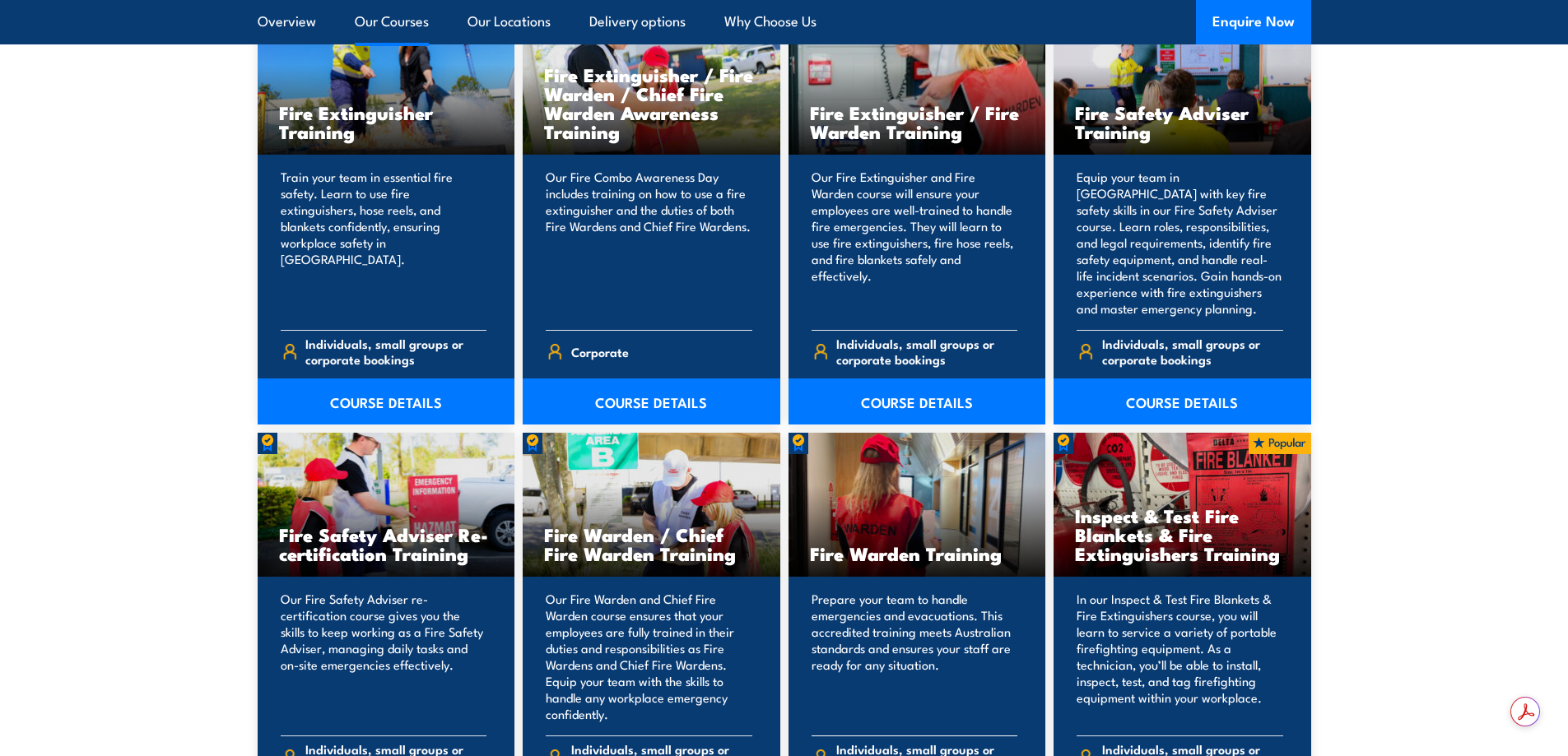
scroll to position [2139, 0]
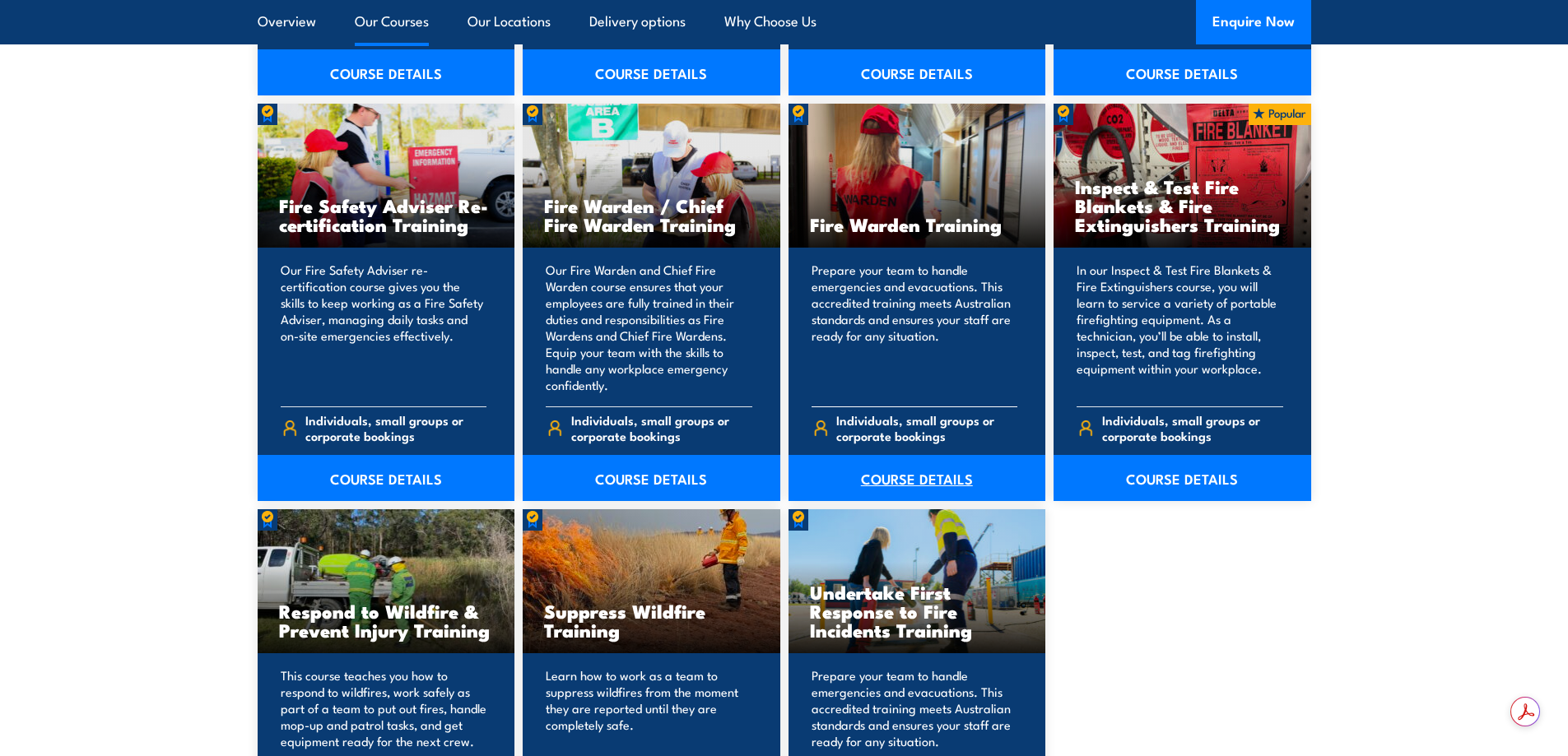
click at [919, 474] on link "COURSE DETAILS" at bounding box center [917, 478] width 258 height 46
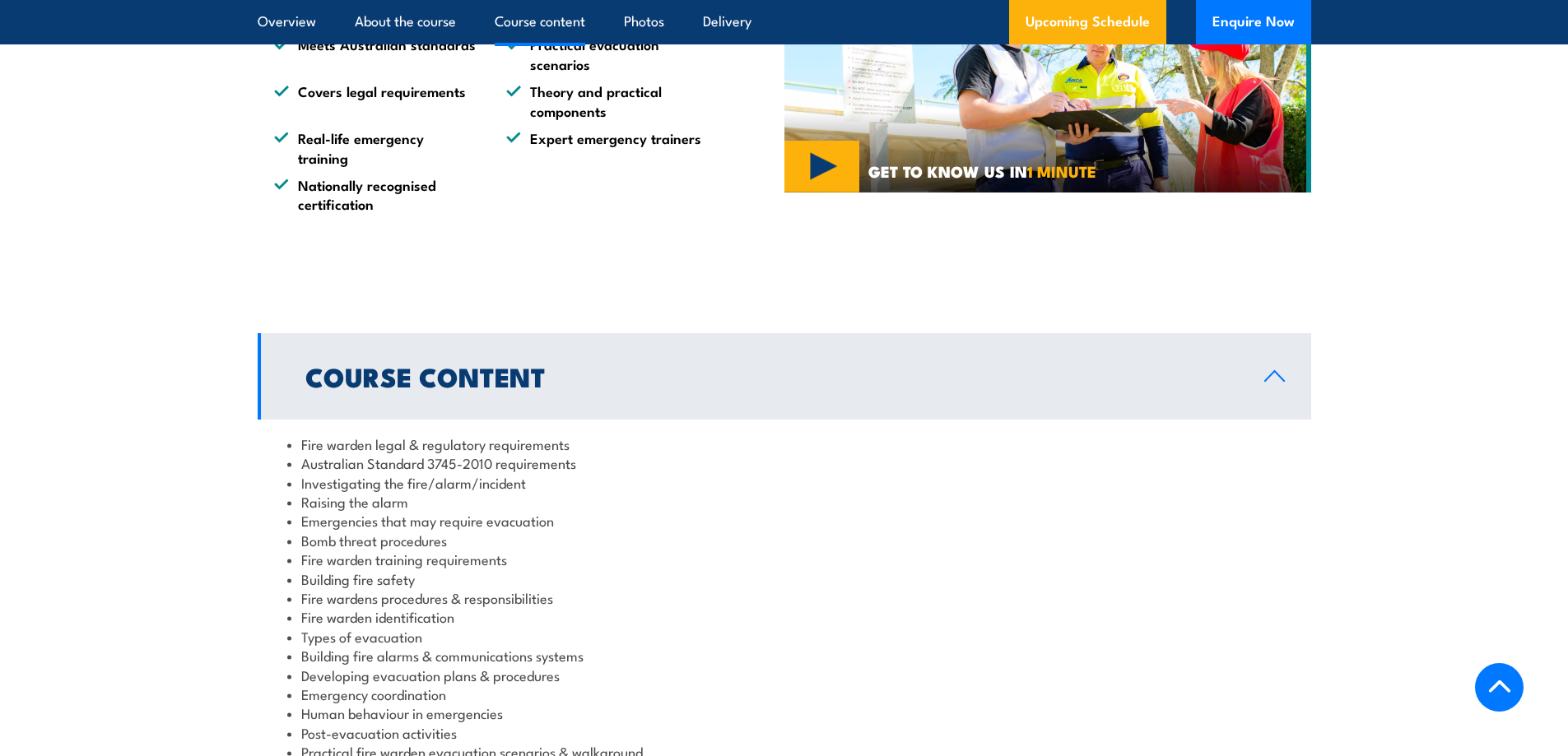
scroll to position [1727, 0]
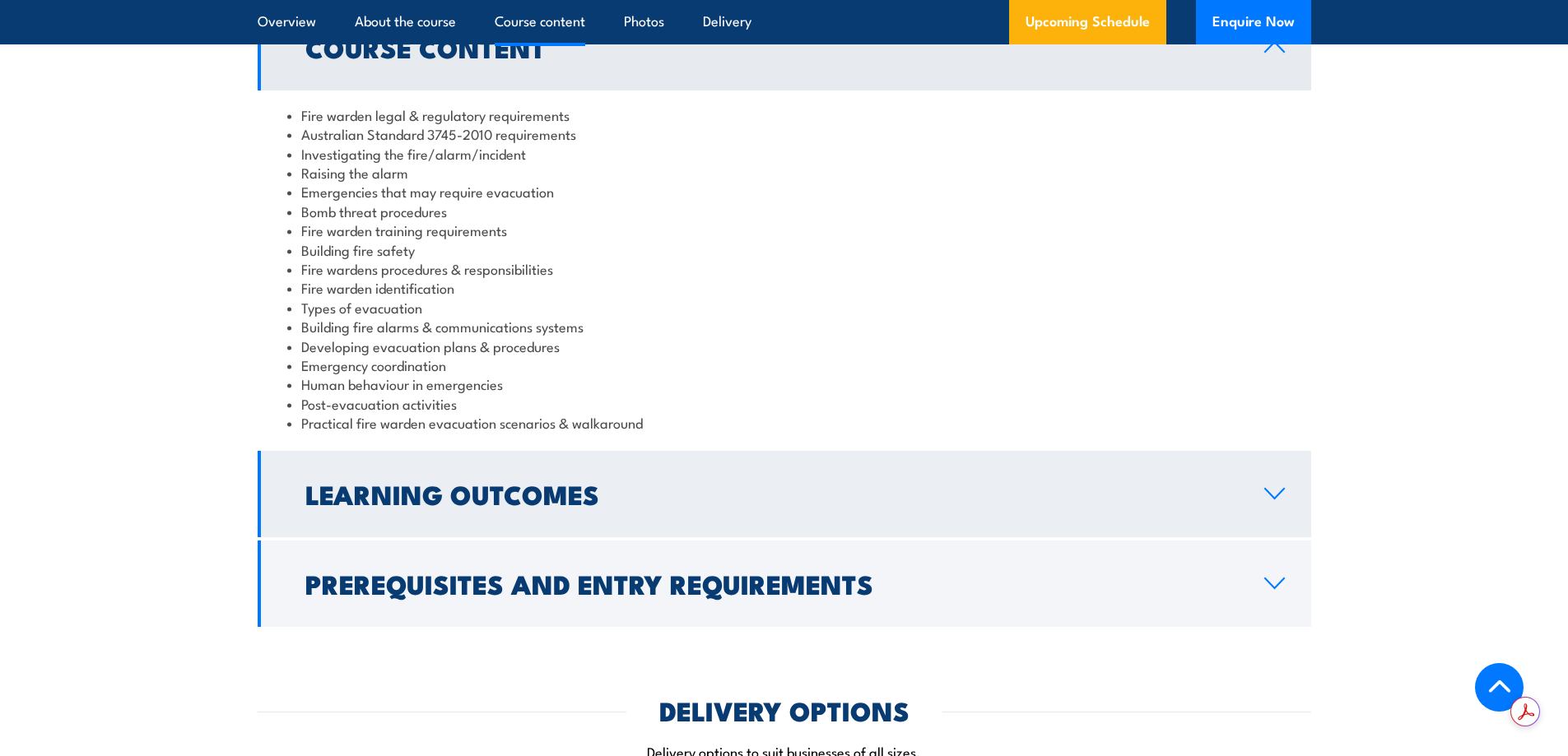
click at [579, 495] on h2 "Learning Outcomes" at bounding box center [771, 493] width 933 height 23
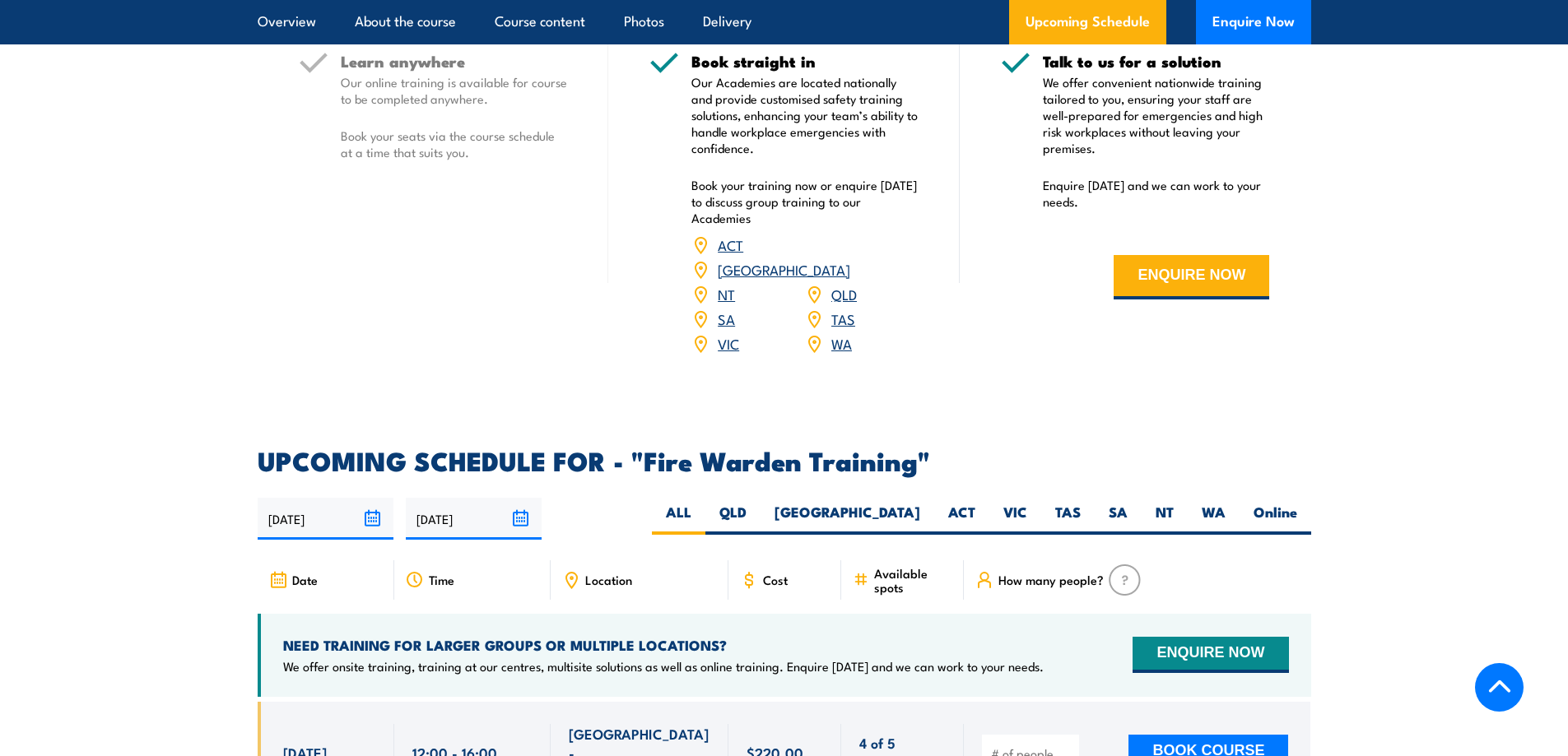
scroll to position [2632, 0]
